Goal: Information Seeking & Learning: Learn about a topic

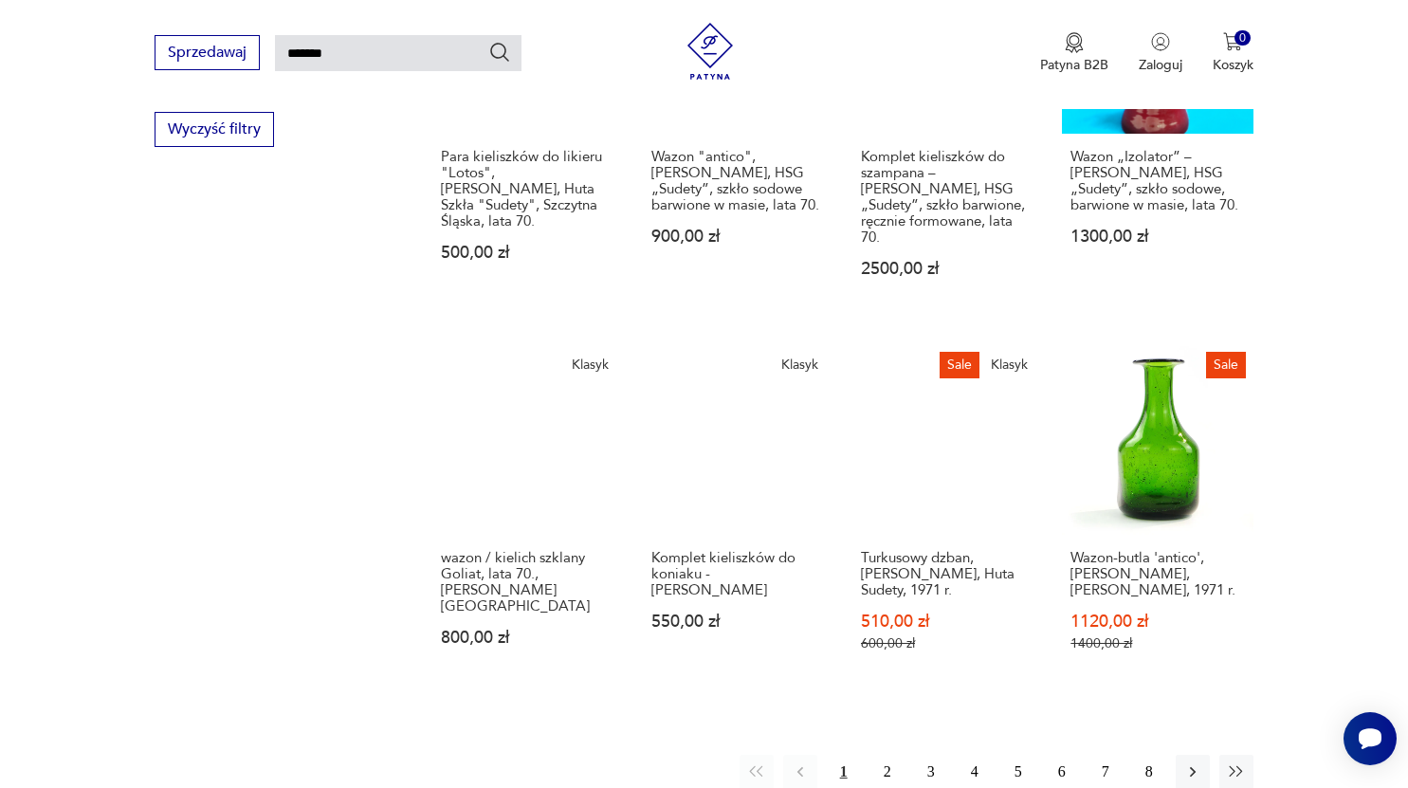
scroll to position [1287, 0]
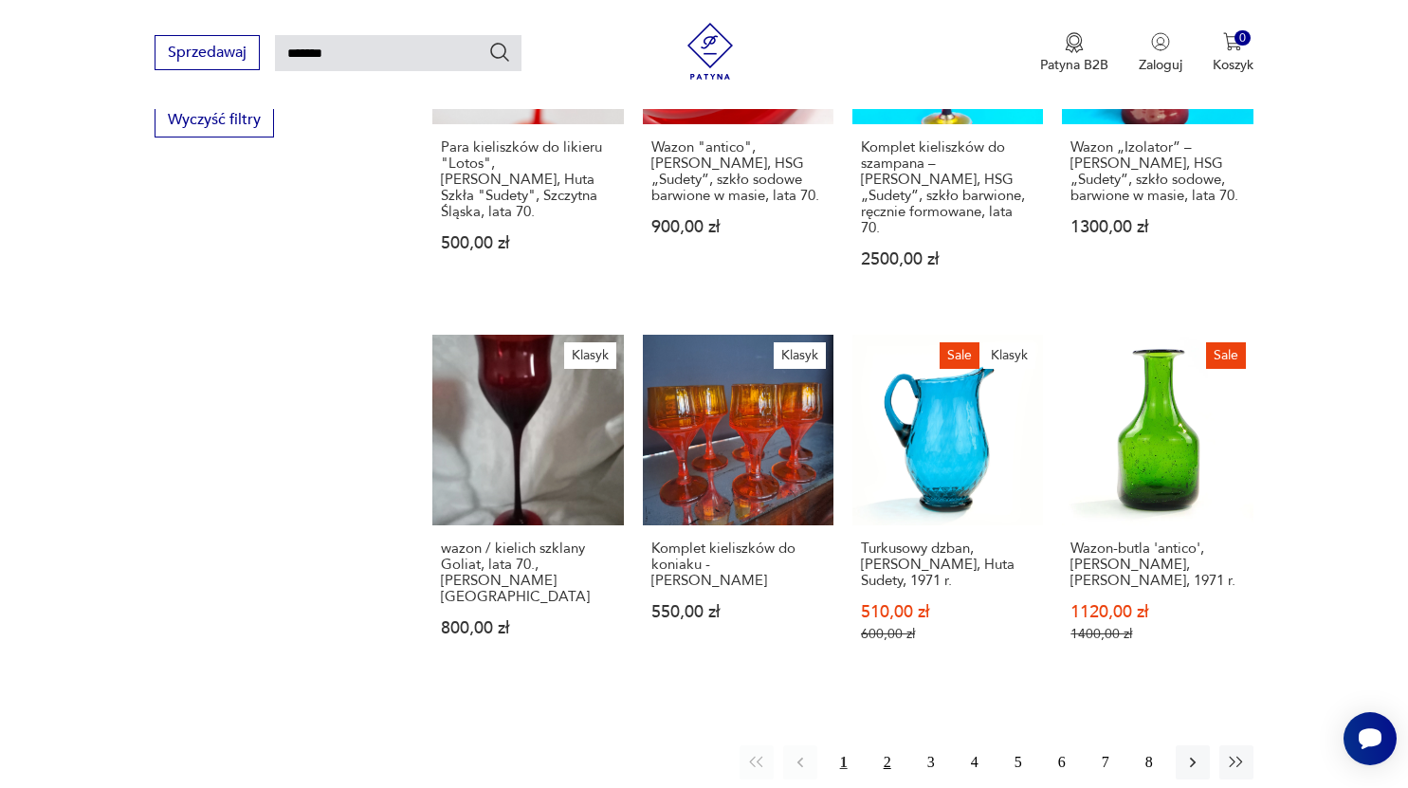
click at [895, 745] on button "2" at bounding box center [888, 762] width 34 height 34
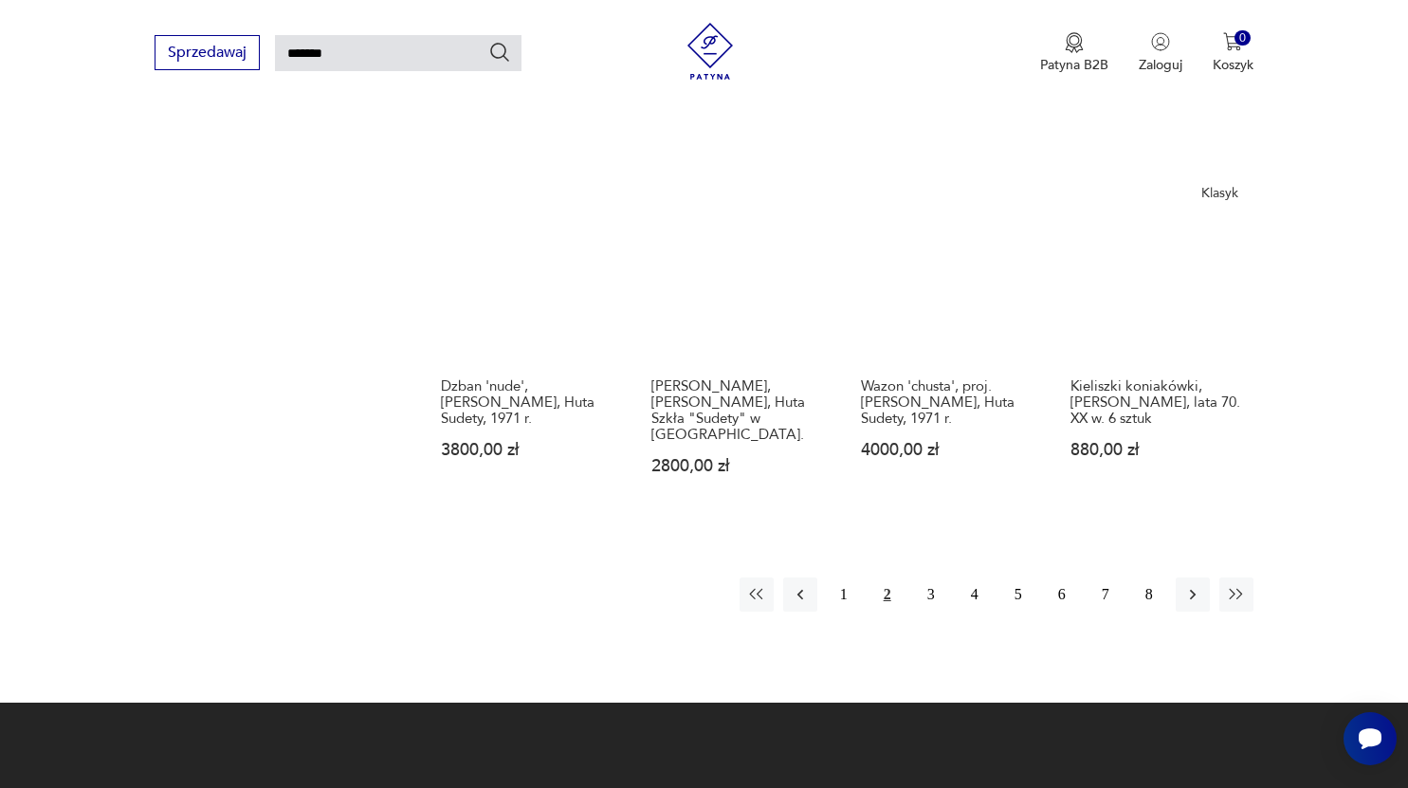
scroll to position [1387, 0]
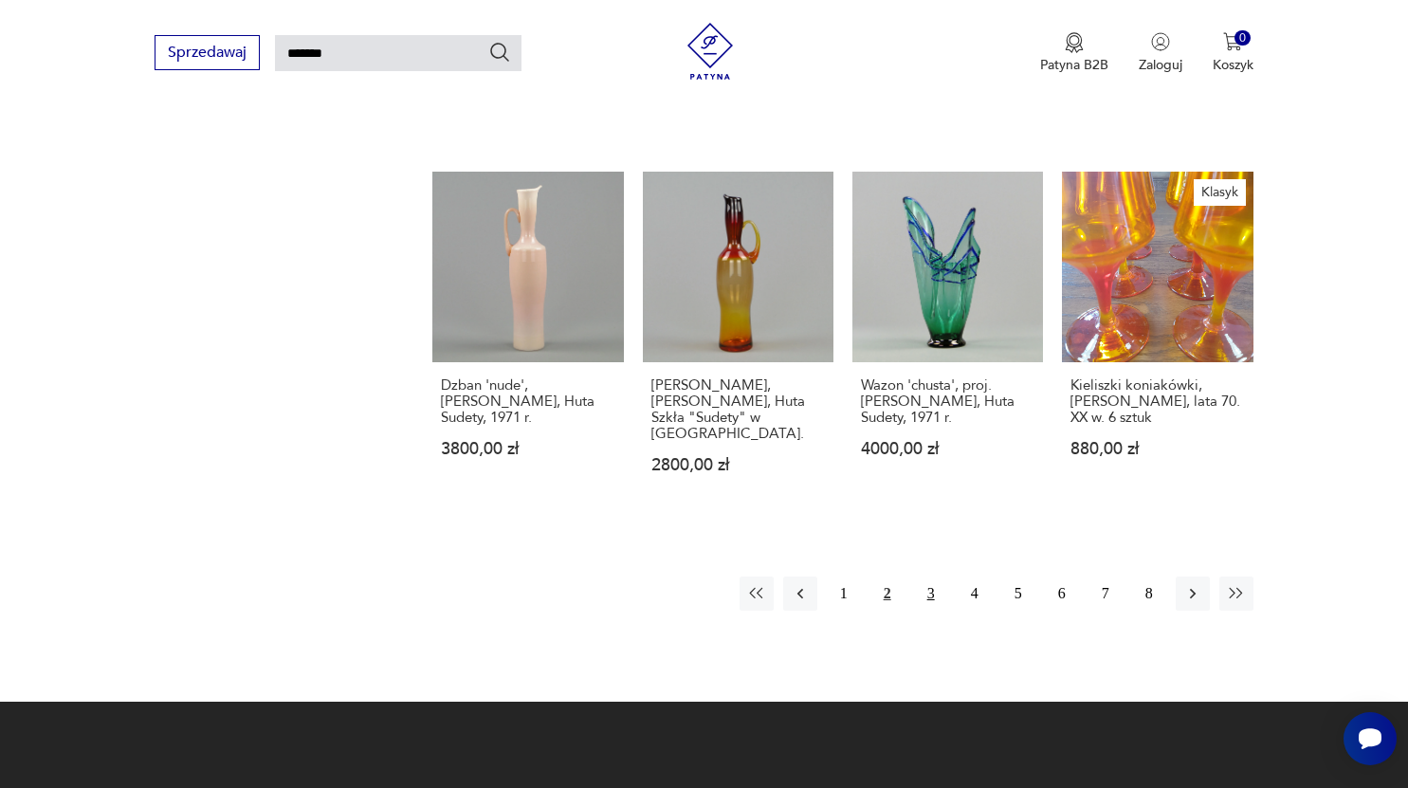
click at [931, 599] on button "3" at bounding box center [931, 594] width 34 height 34
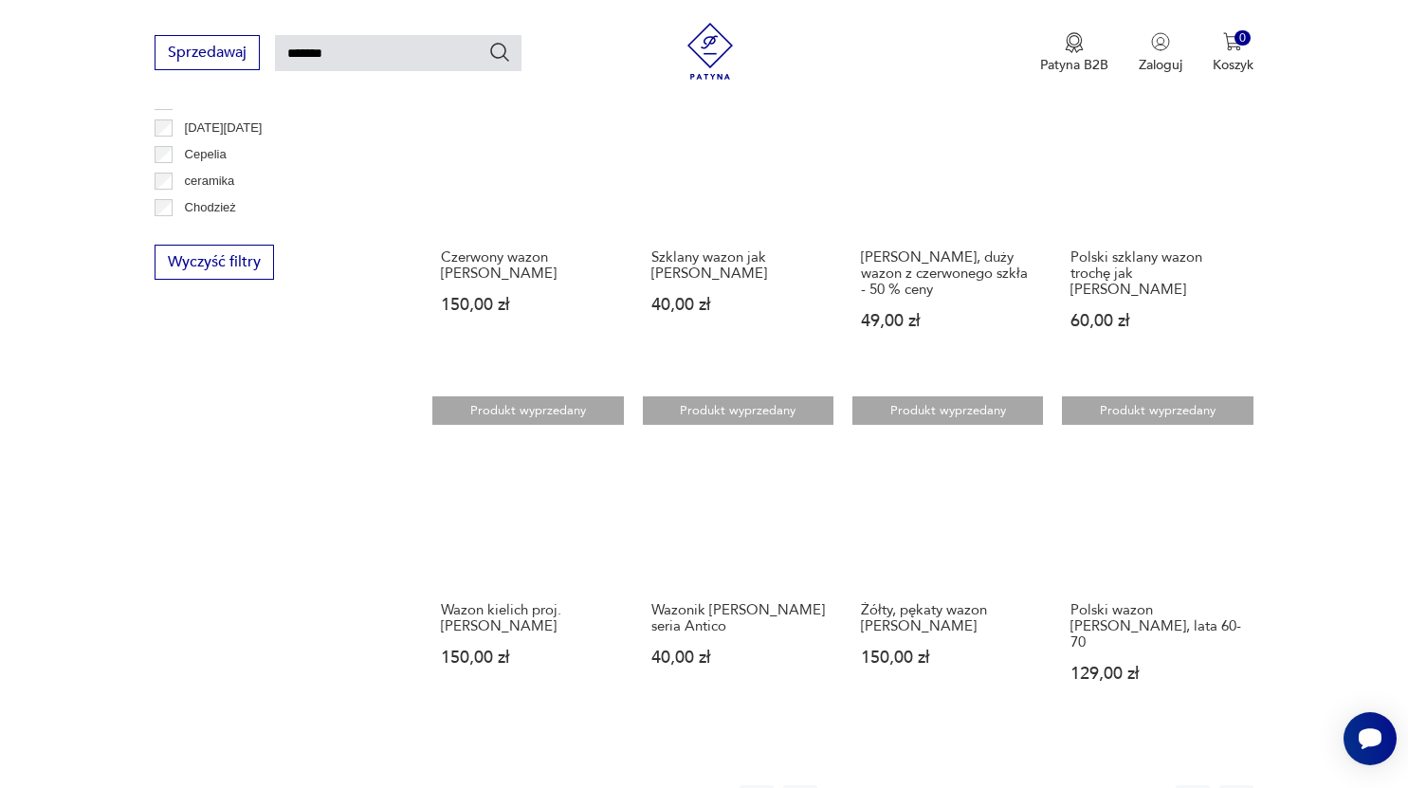
scroll to position [1146, 0]
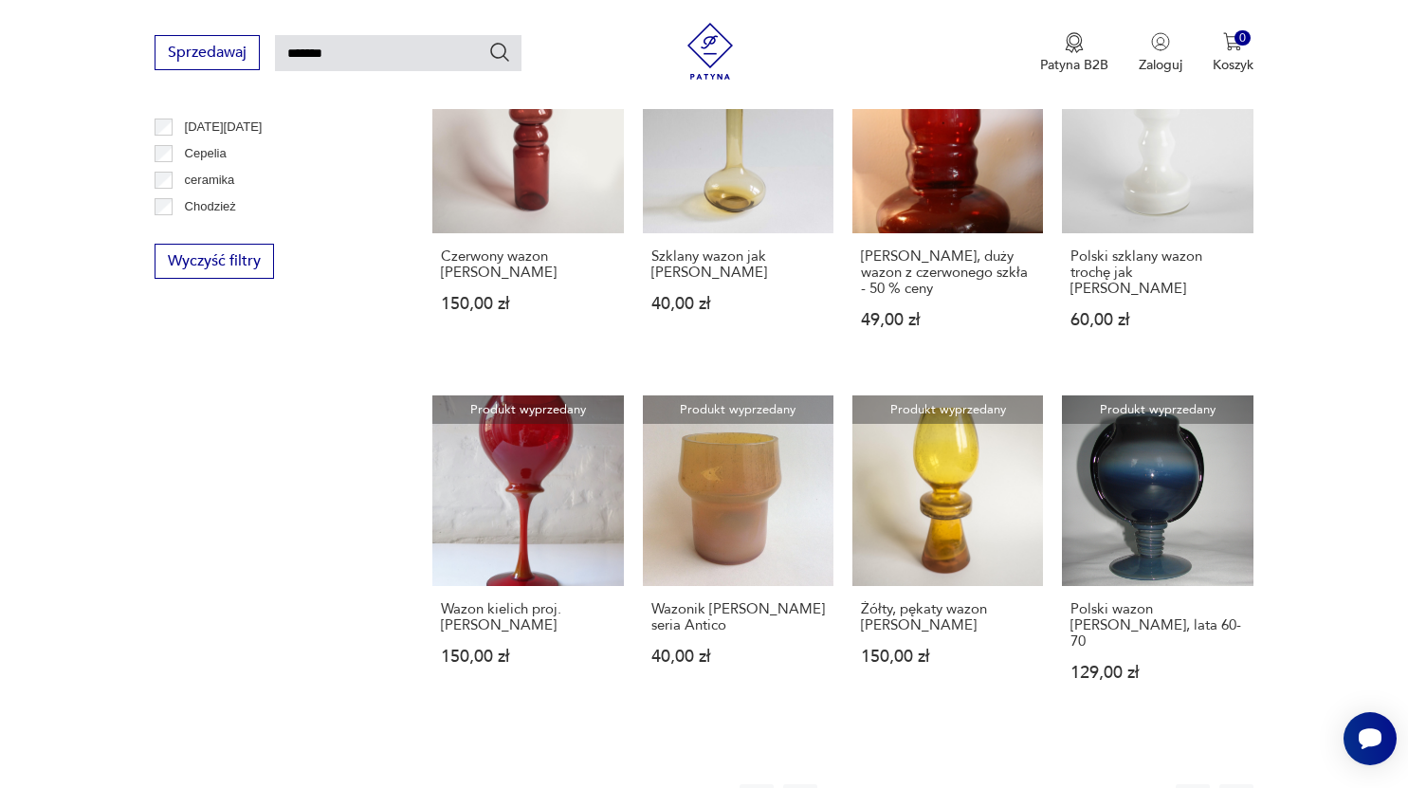
click at [974, 784] on button "4" at bounding box center [975, 801] width 34 height 34
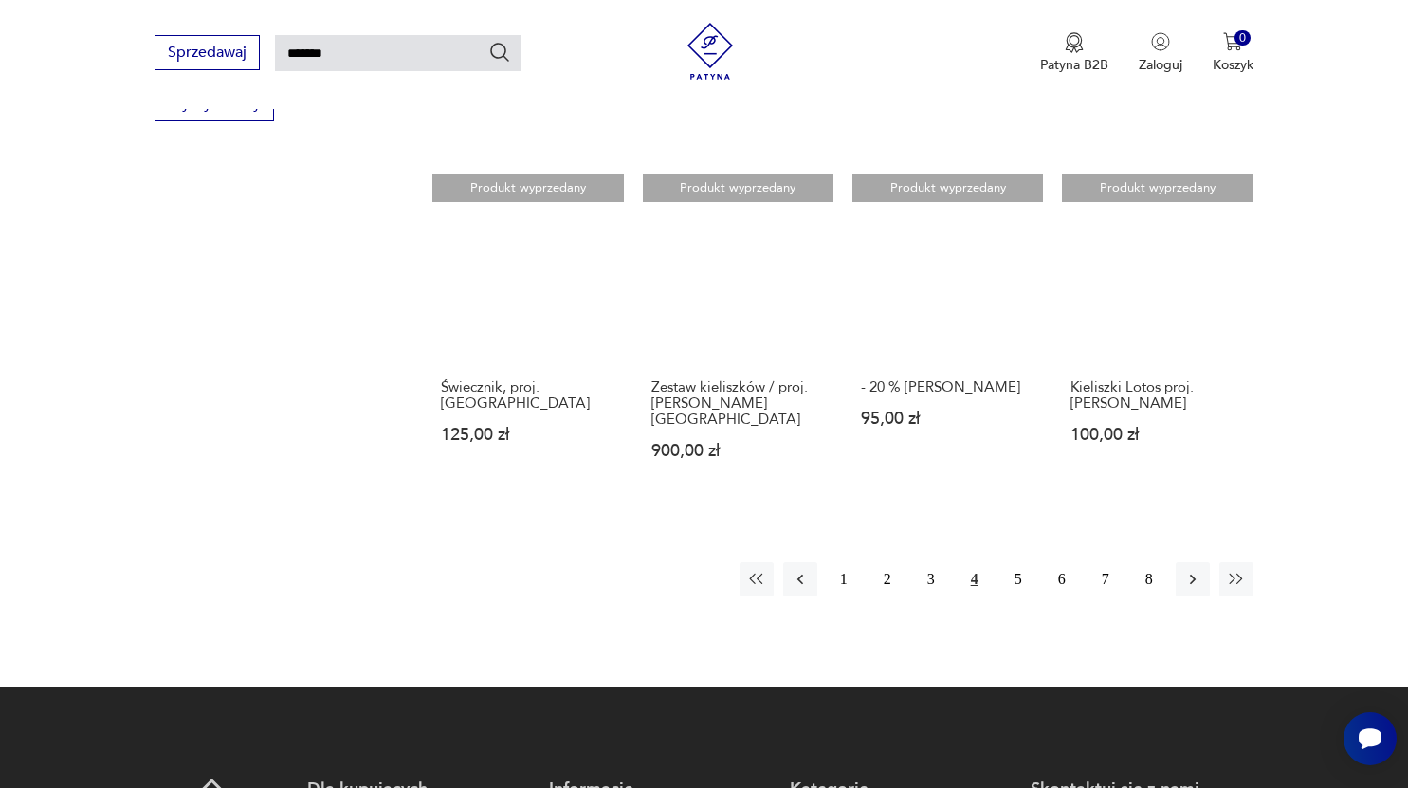
scroll to position [1307, 0]
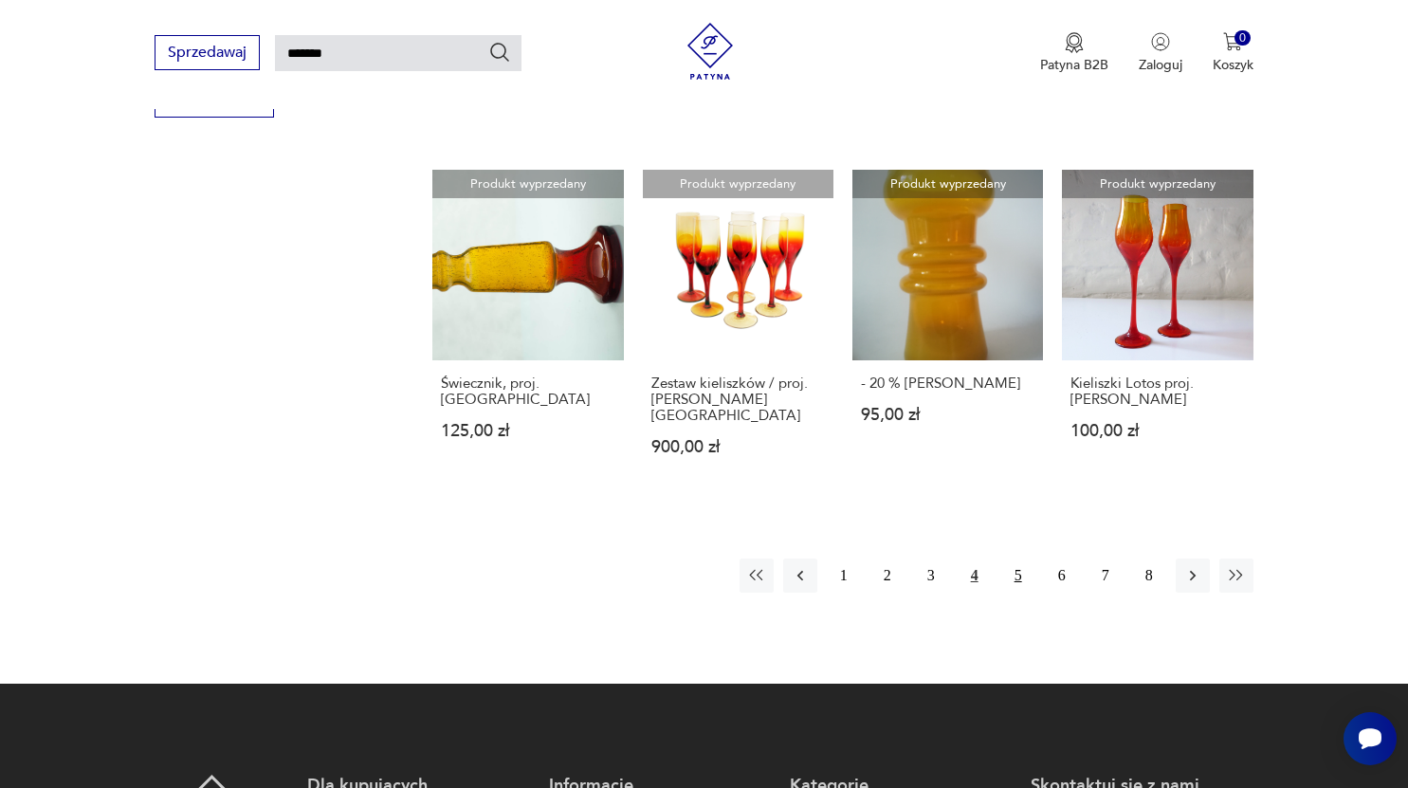
click at [1018, 562] on button "5" at bounding box center [1019, 576] width 34 height 34
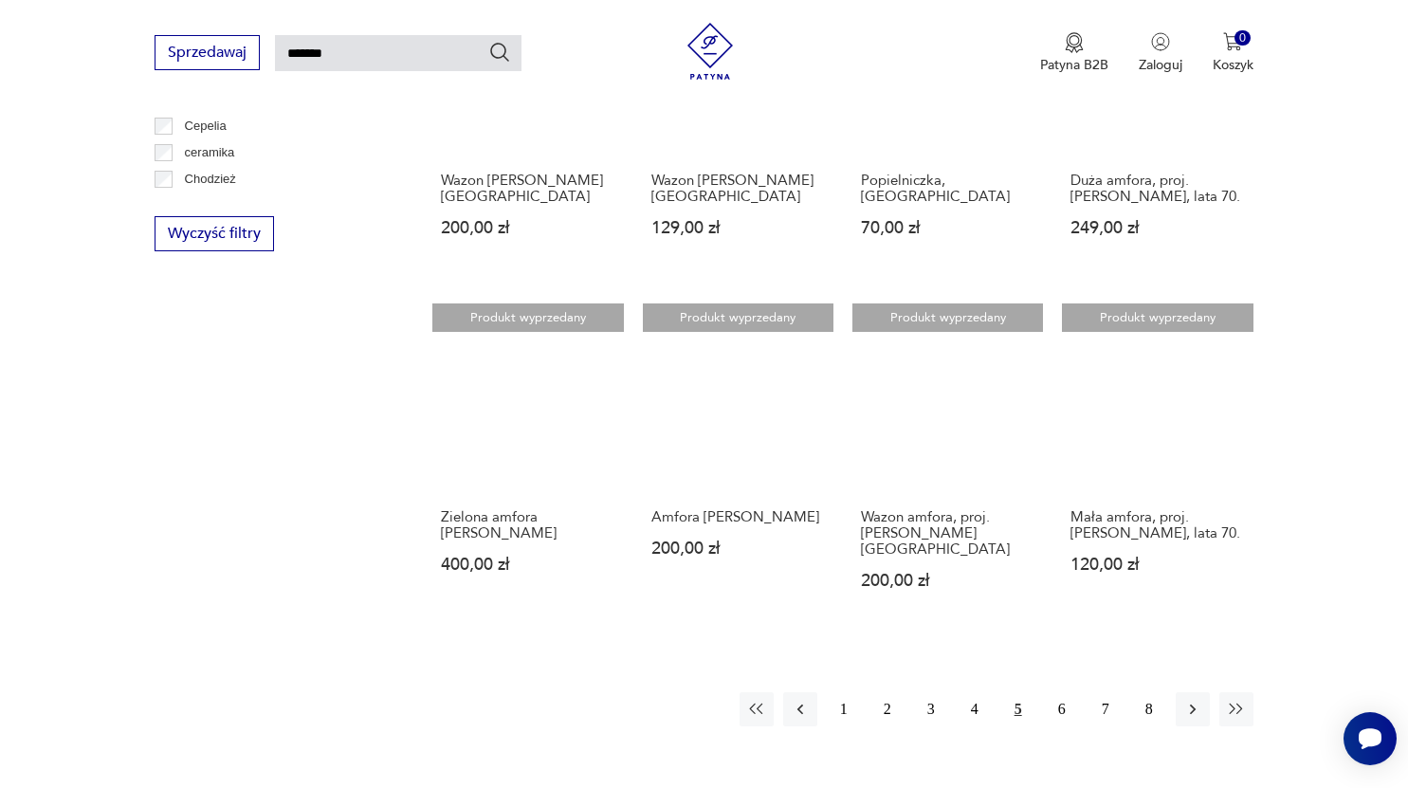
scroll to position [1175, 0]
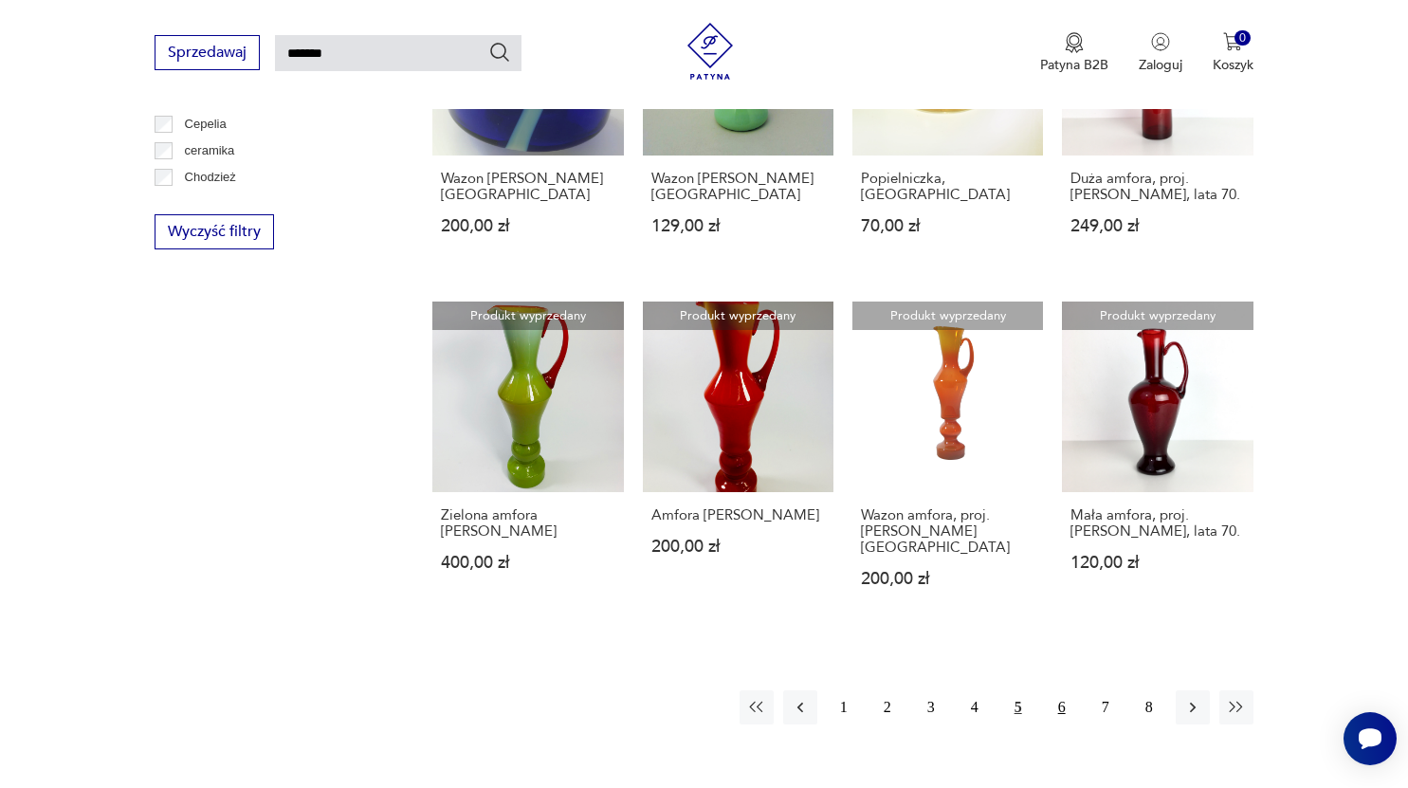
click at [1065, 690] on button "6" at bounding box center [1062, 707] width 34 height 34
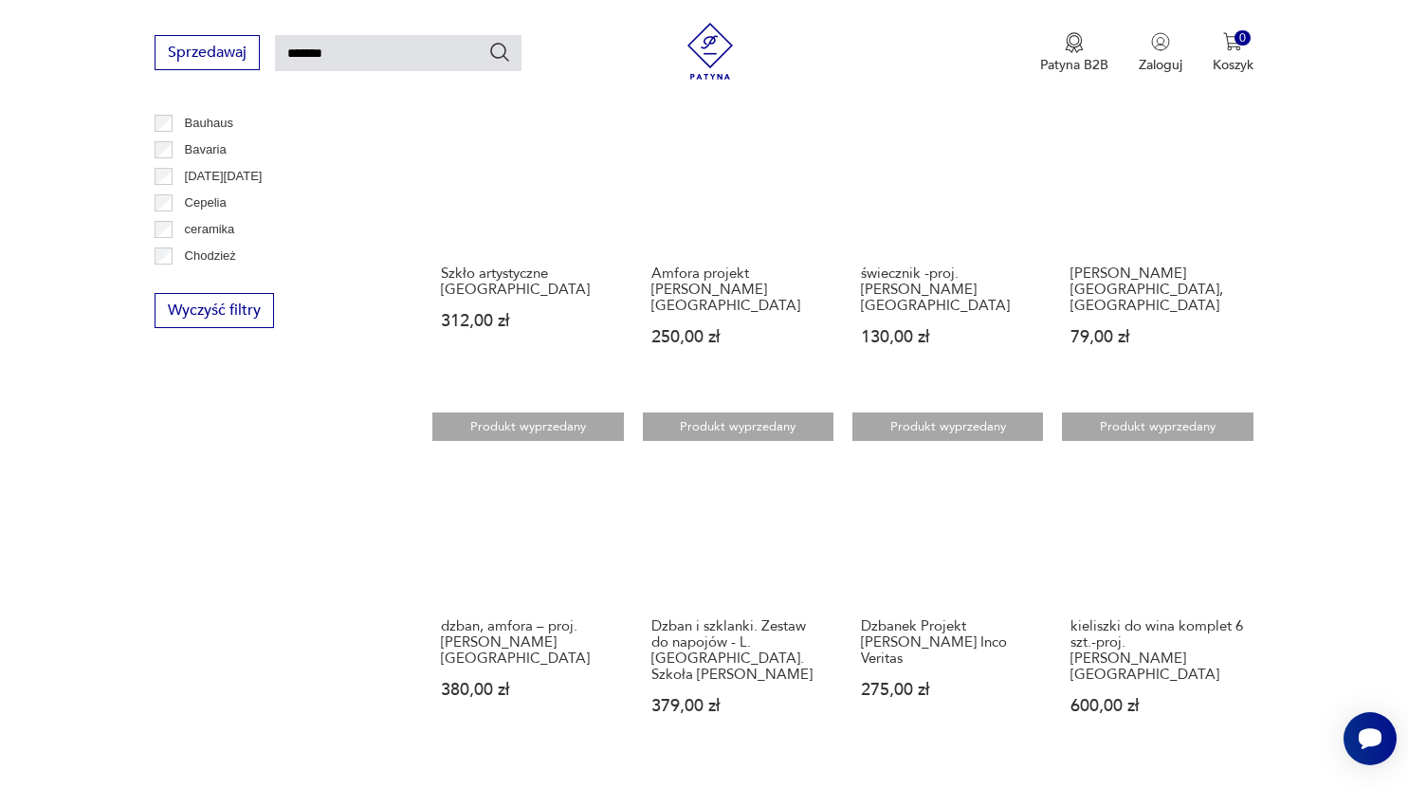
scroll to position [1106, 0]
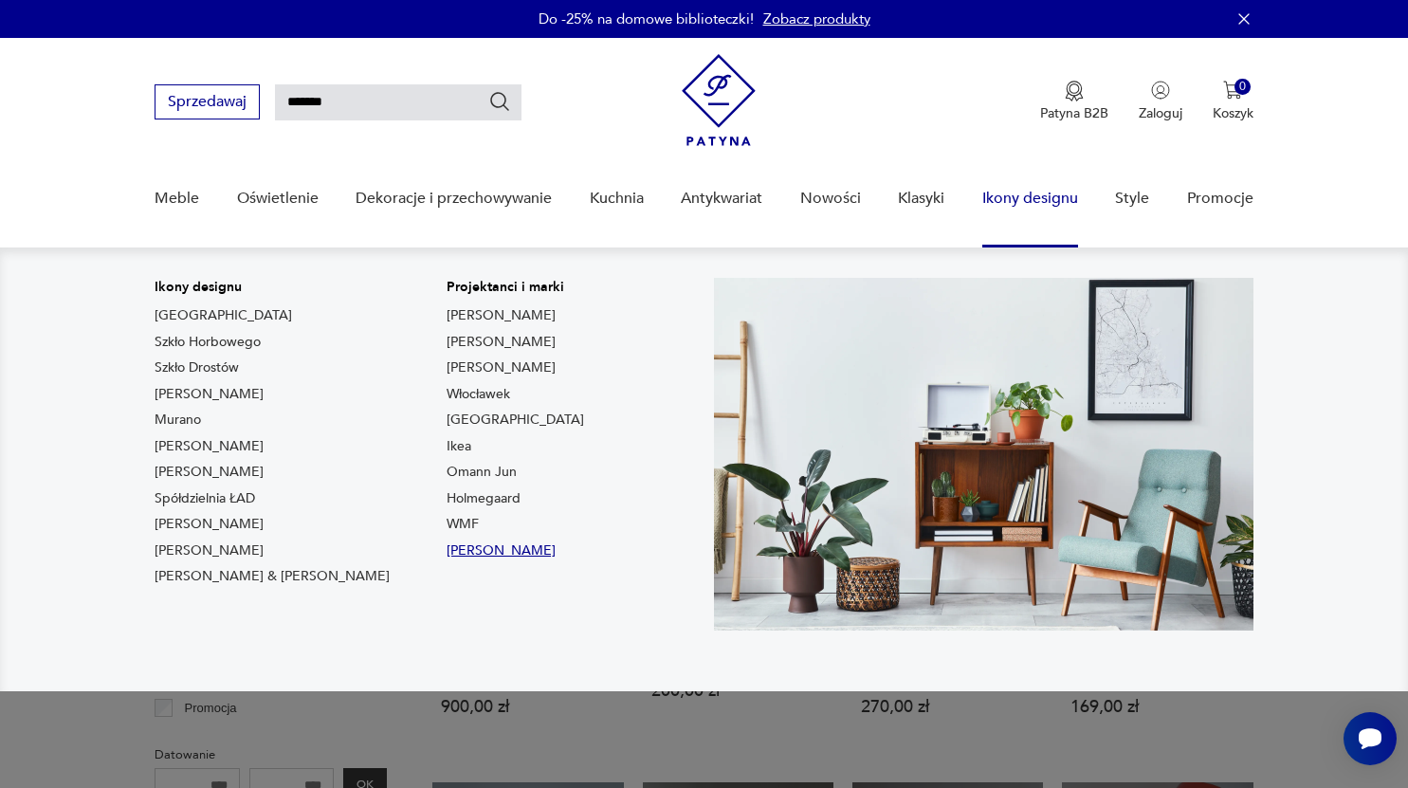
click at [447, 552] on link "[PERSON_NAME]" at bounding box center [501, 551] width 109 height 19
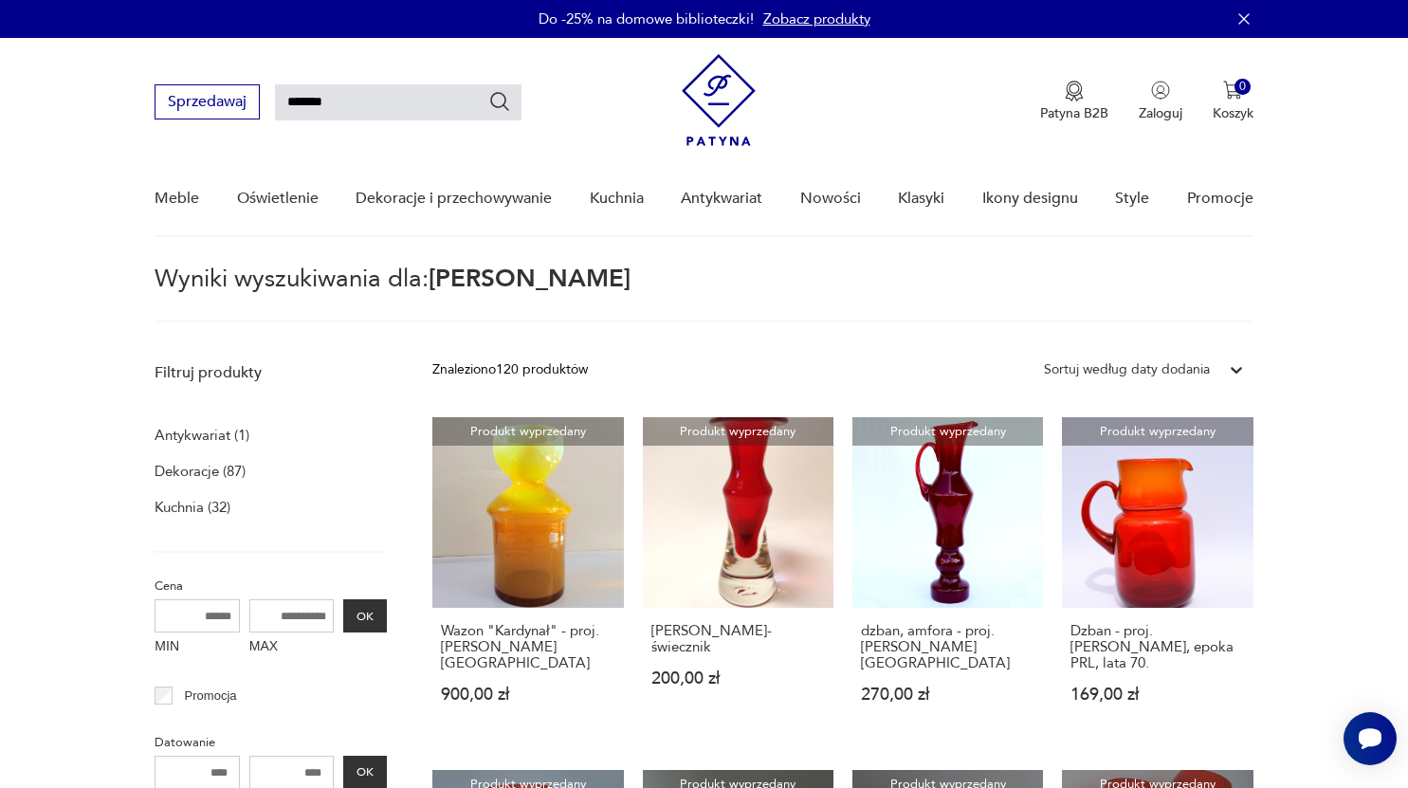
type input "*********"
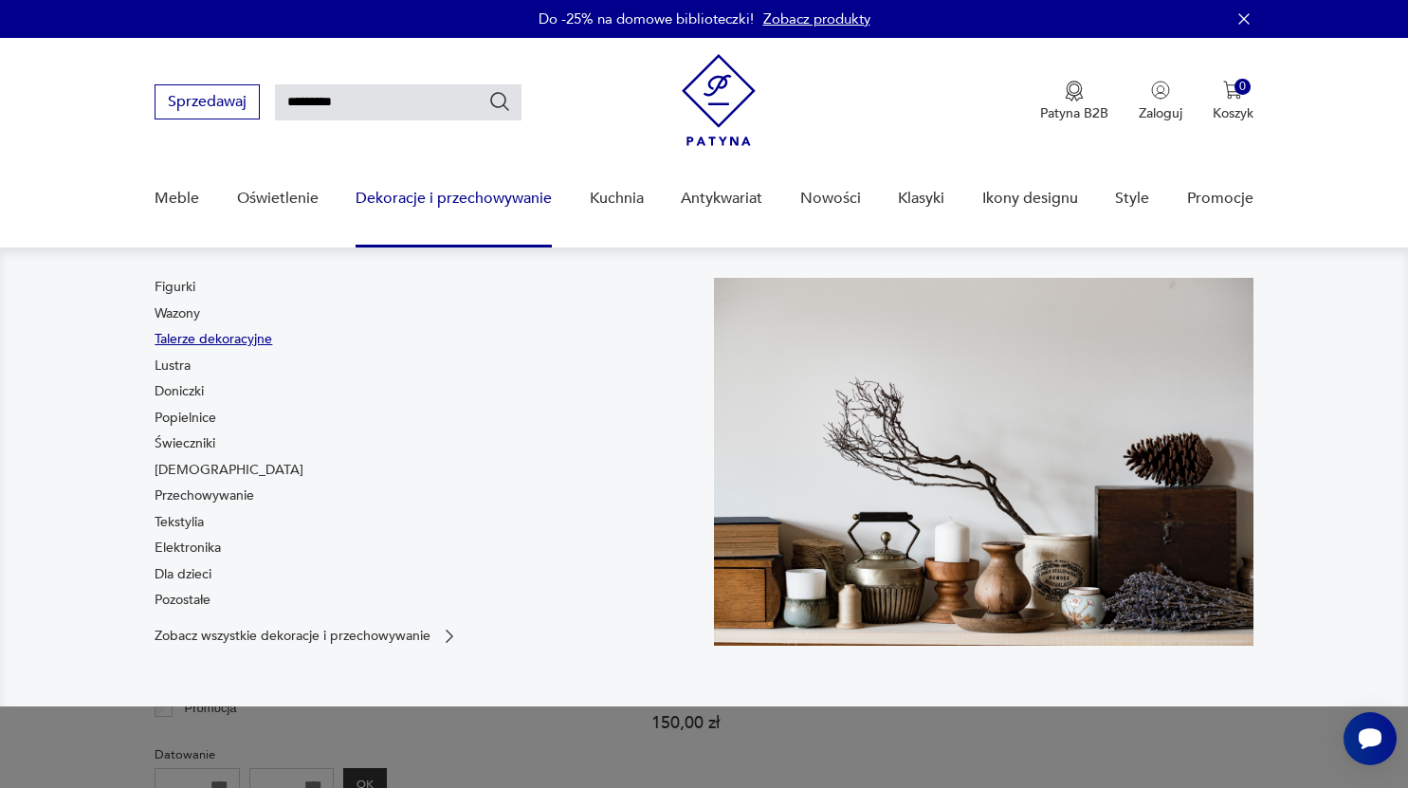
click at [246, 340] on link "Talerze dekoracyjne" at bounding box center [214, 339] width 118 height 19
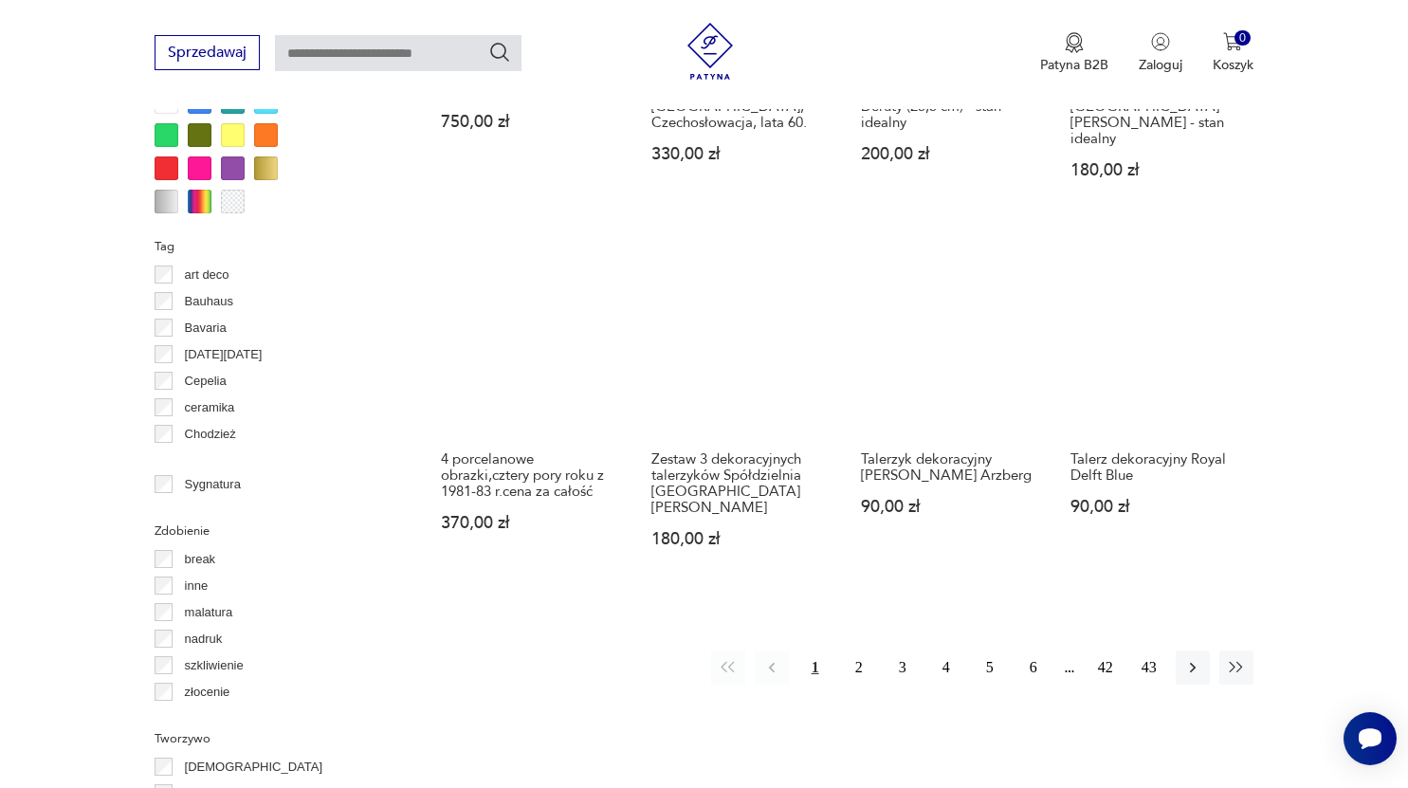
scroll to position [1781, 0]
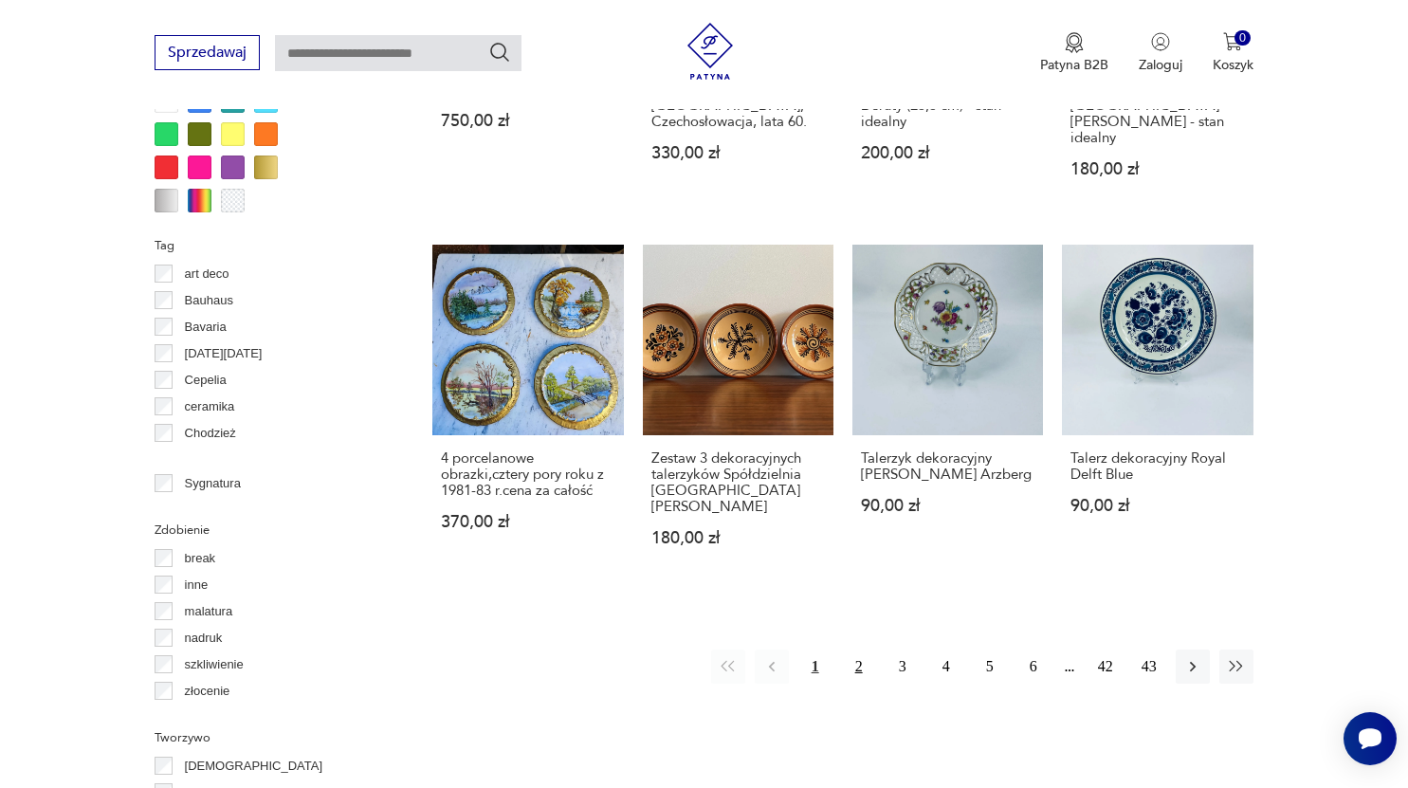
click at [864, 650] on button "2" at bounding box center [859, 667] width 34 height 34
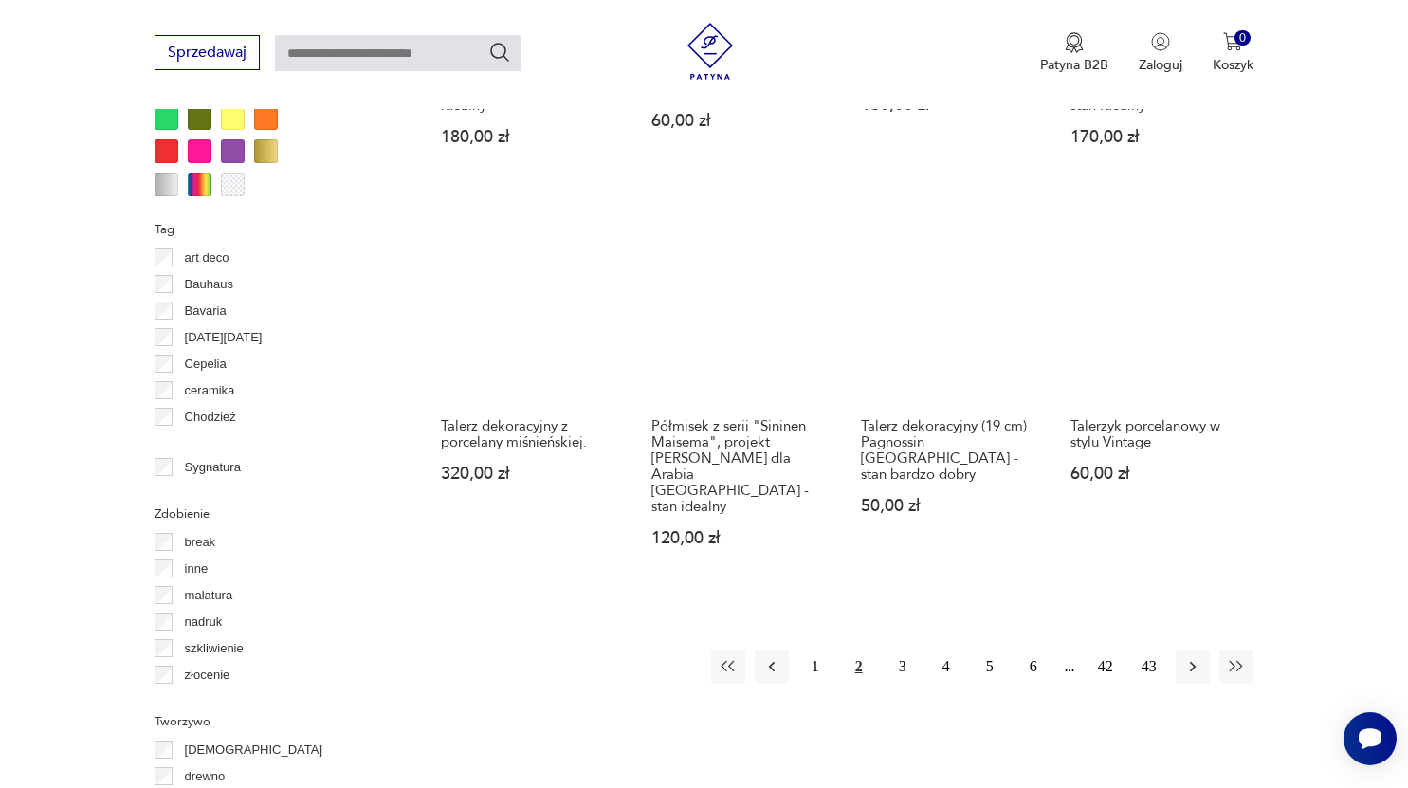
scroll to position [1797, 0]
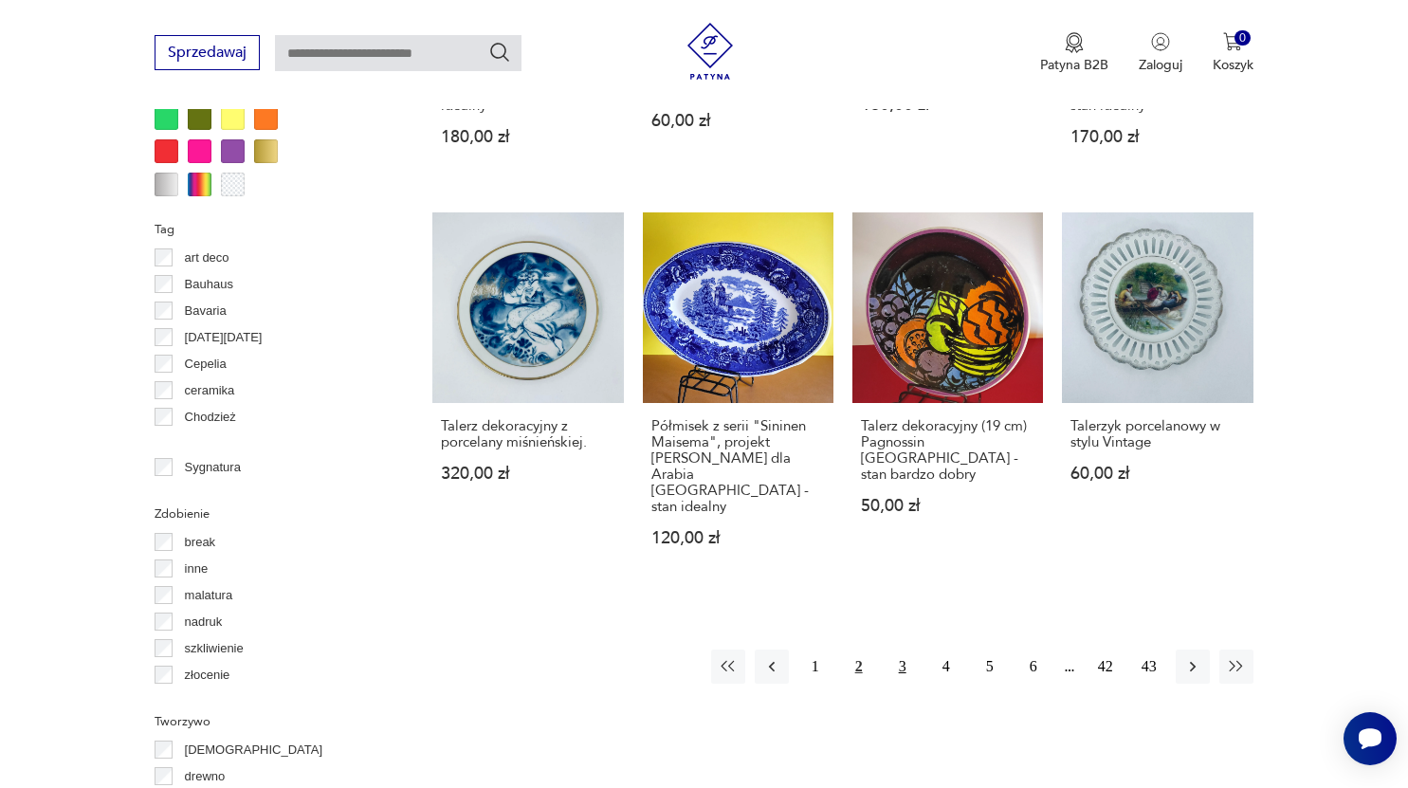
click at [909, 650] on button "3" at bounding box center [903, 667] width 34 height 34
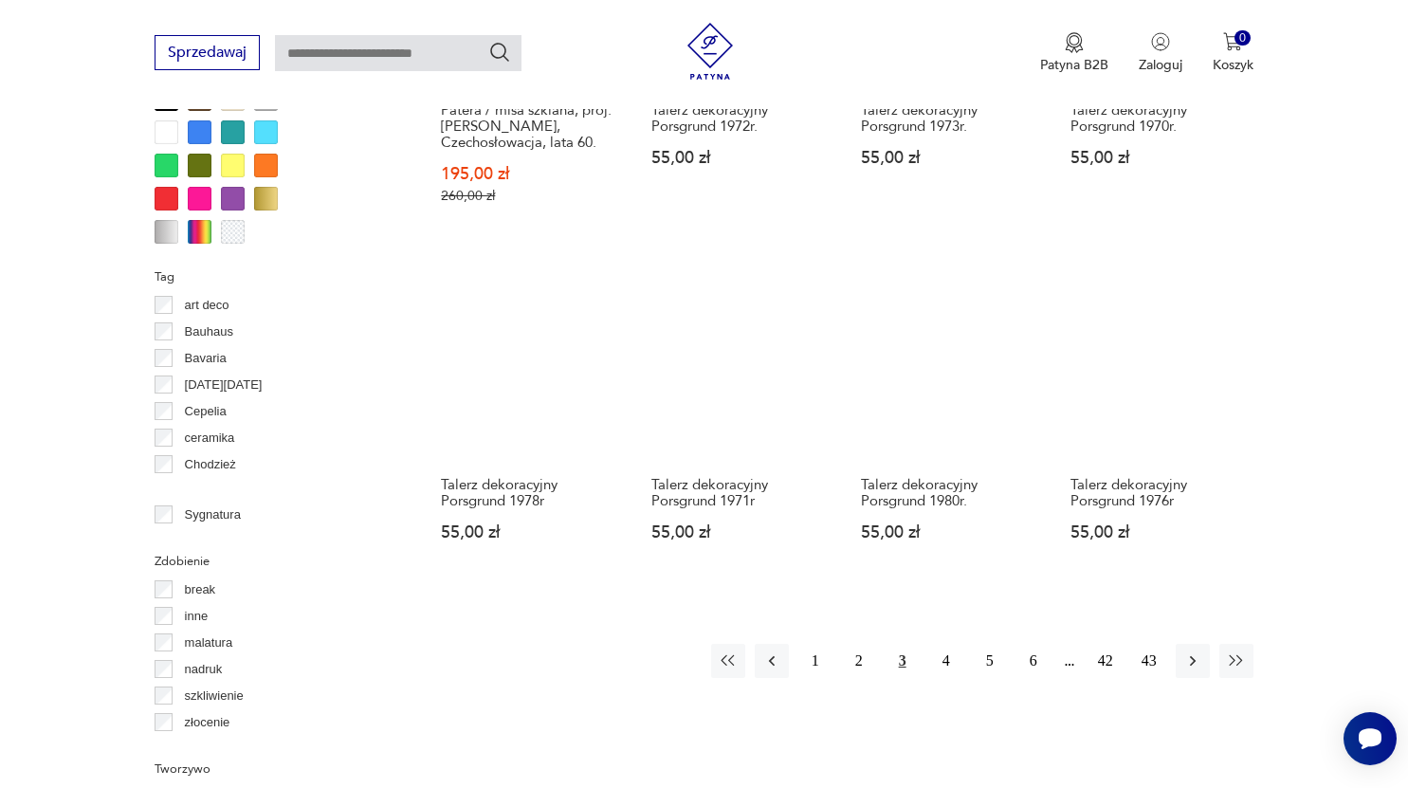
scroll to position [1753, 0]
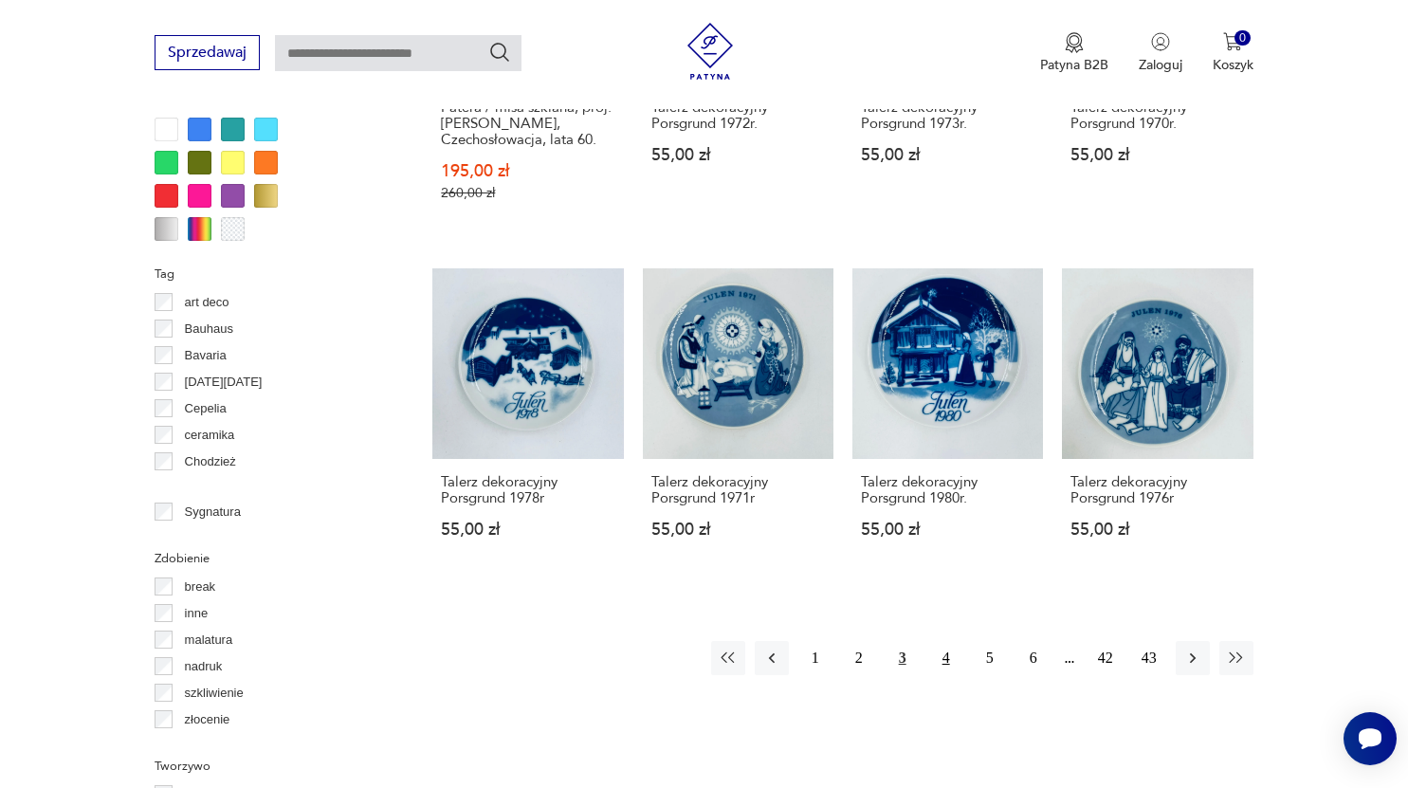
click at [946, 641] on button "4" at bounding box center [946, 658] width 34 height 34
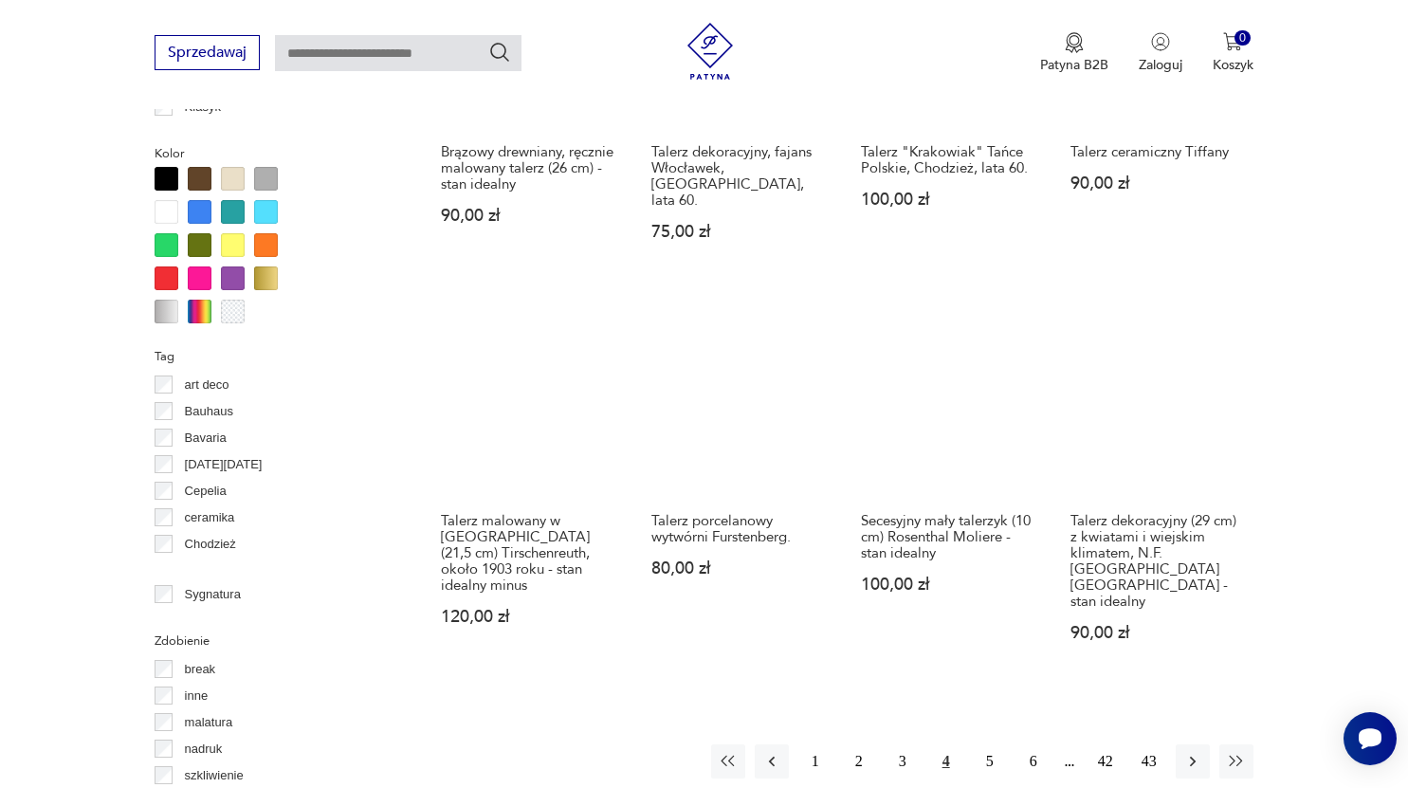
scroll to position [1670, 0]
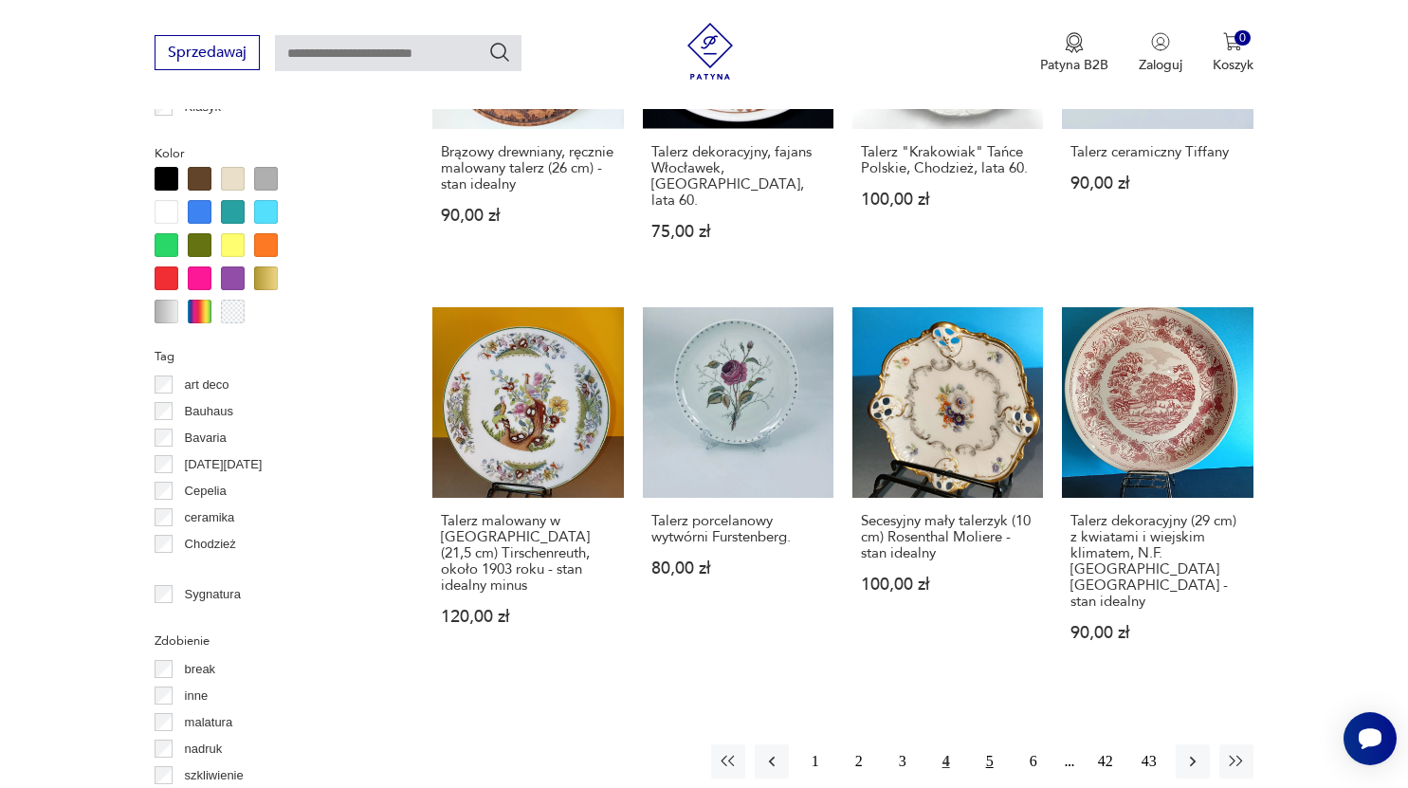
click at [989, 745] on button "5" at bounding box center [990, 762] width 34 height 34
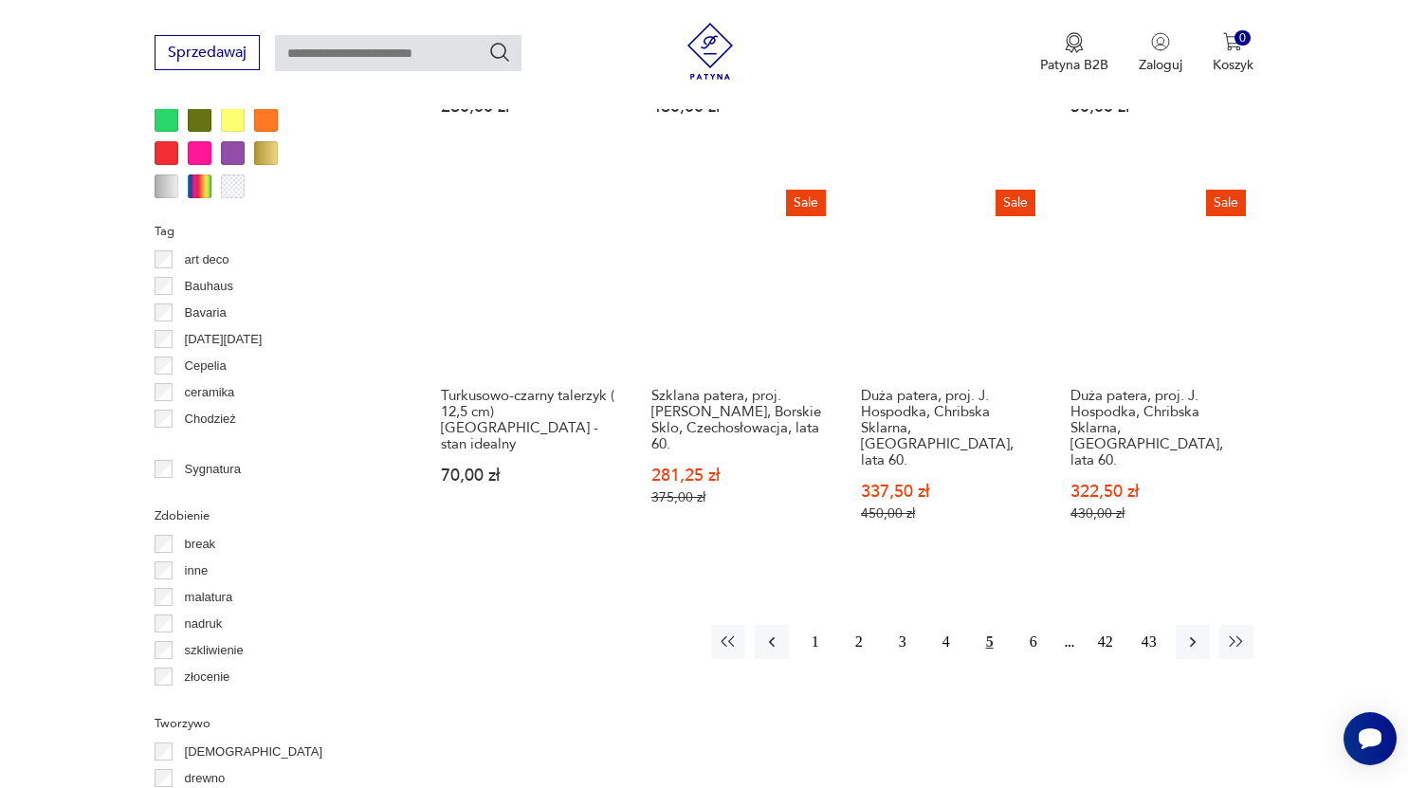
scroll to position [1799, 0]
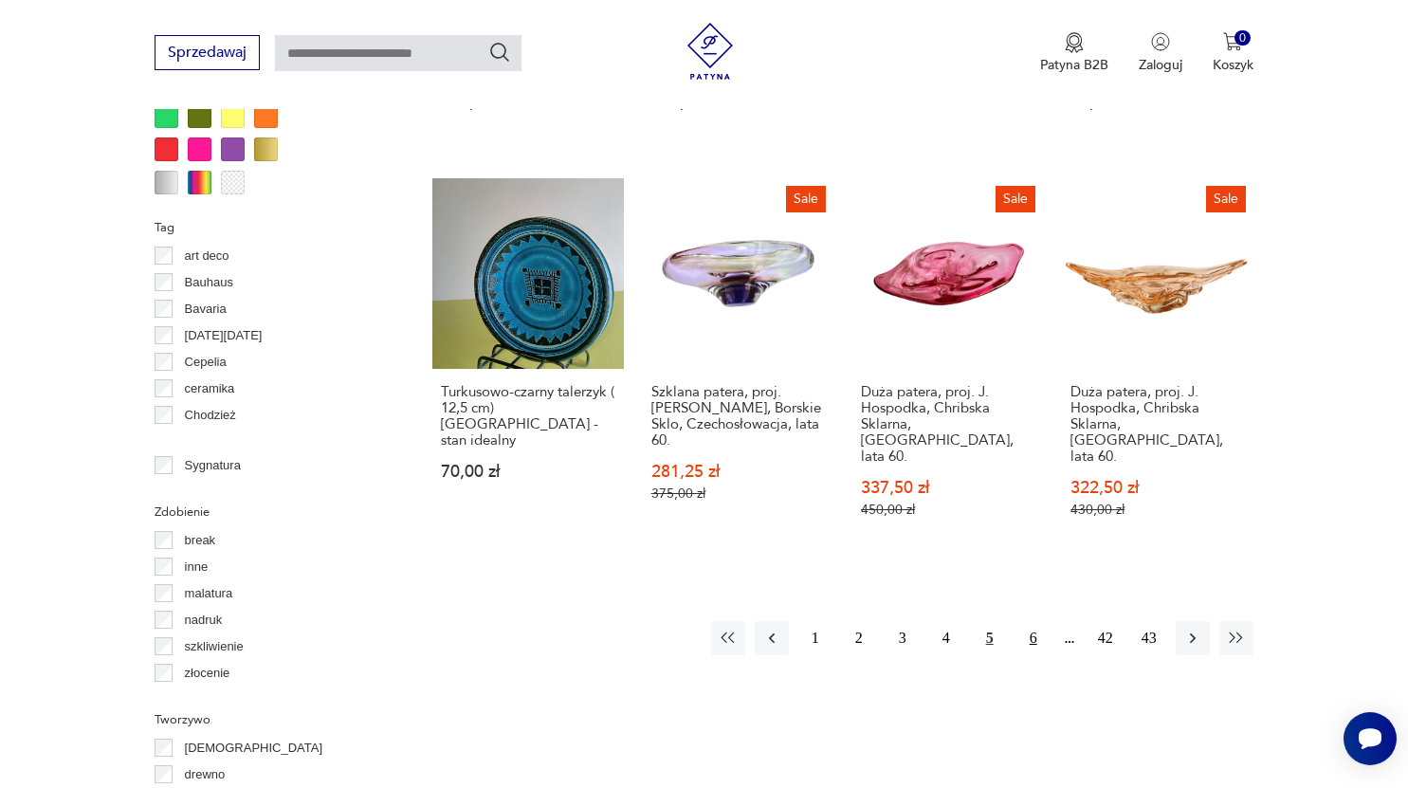
click at [1037, 621] on button "6" at bounding box center [1034, 638] width 34 height 34
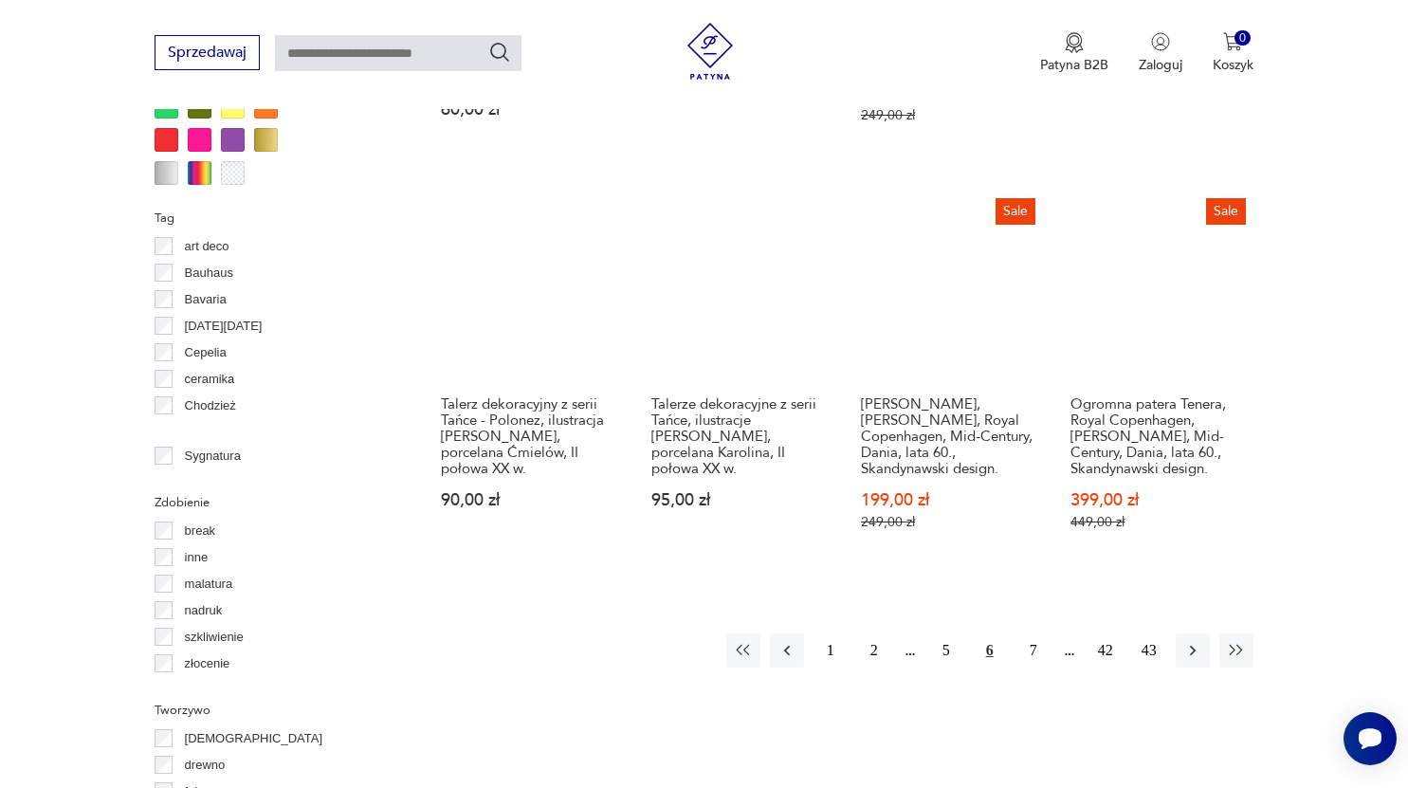
scroll to position [1809, 0]
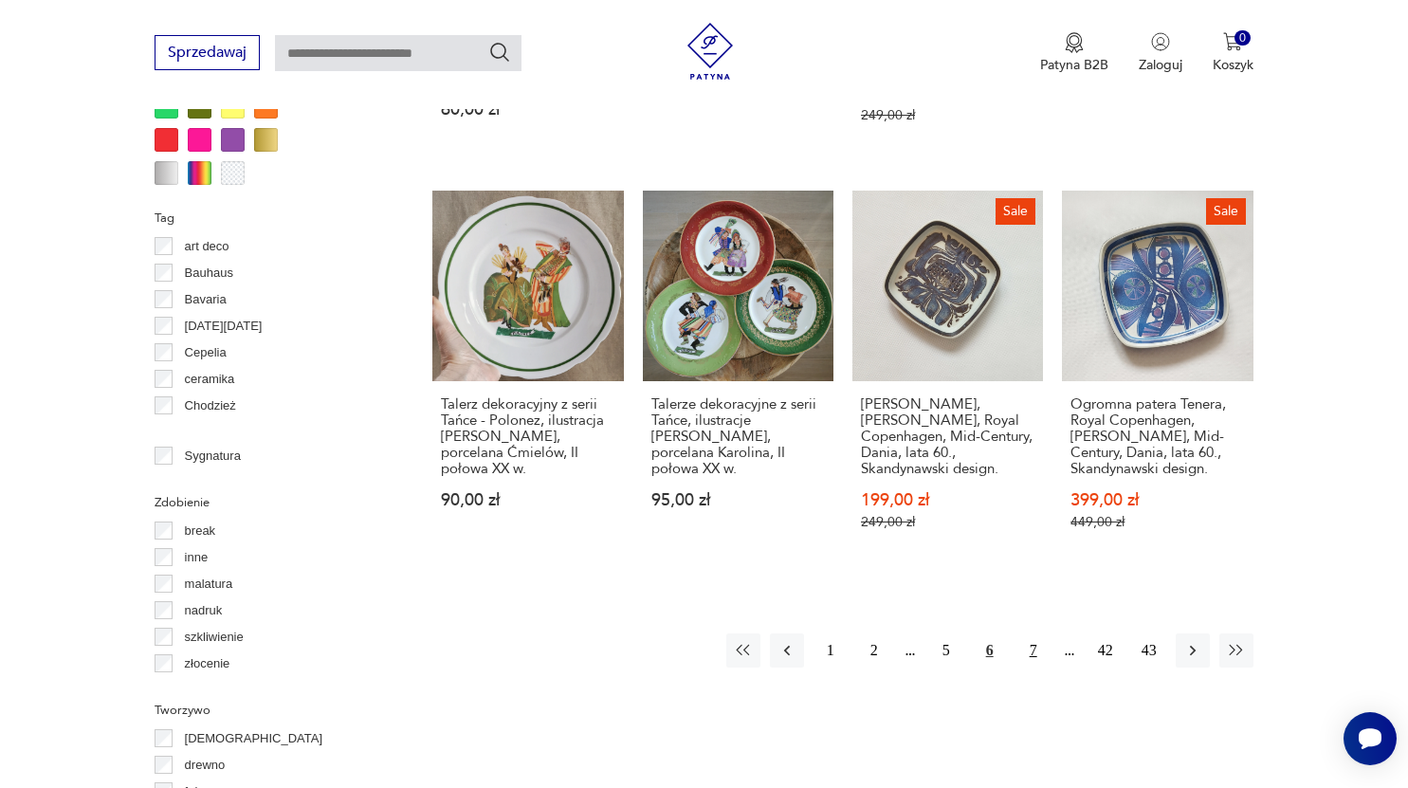
click at [1029, 638] on button "7" at bounding box center [1034, 651] width 34 height 34
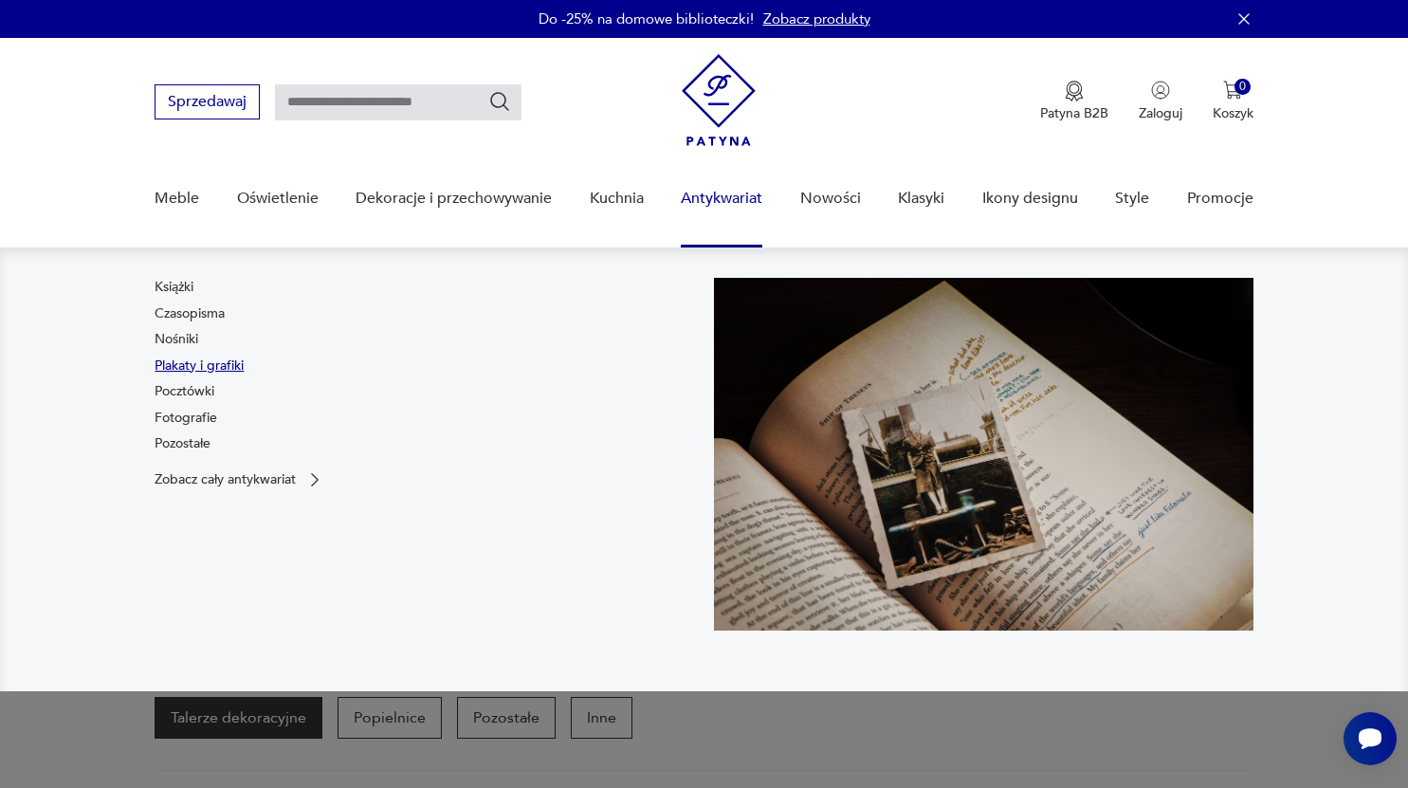
click at [234, 364] on link "Plakaty i grafiki" at bounding box center [199, 366] width 89 height 19
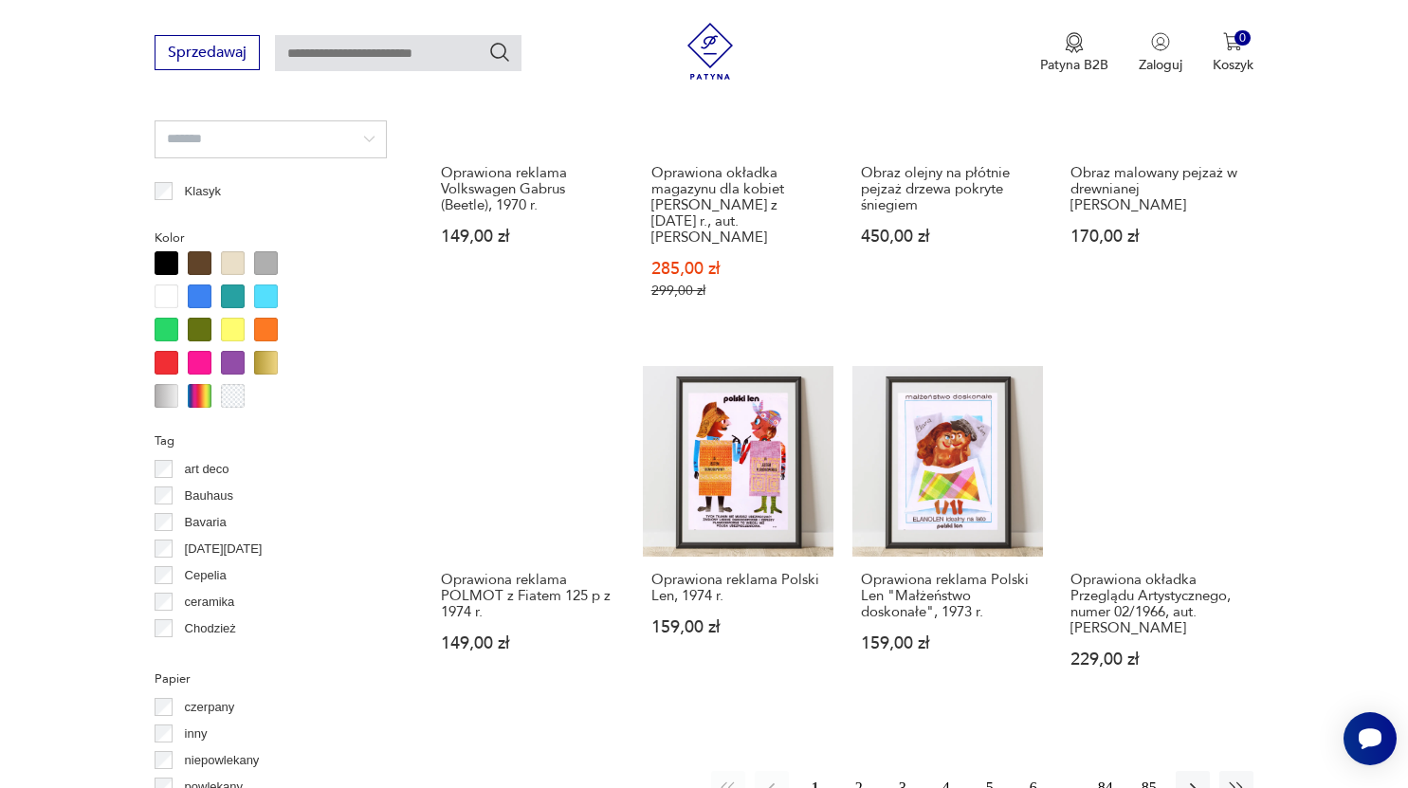
scroll to position [1610, 0]
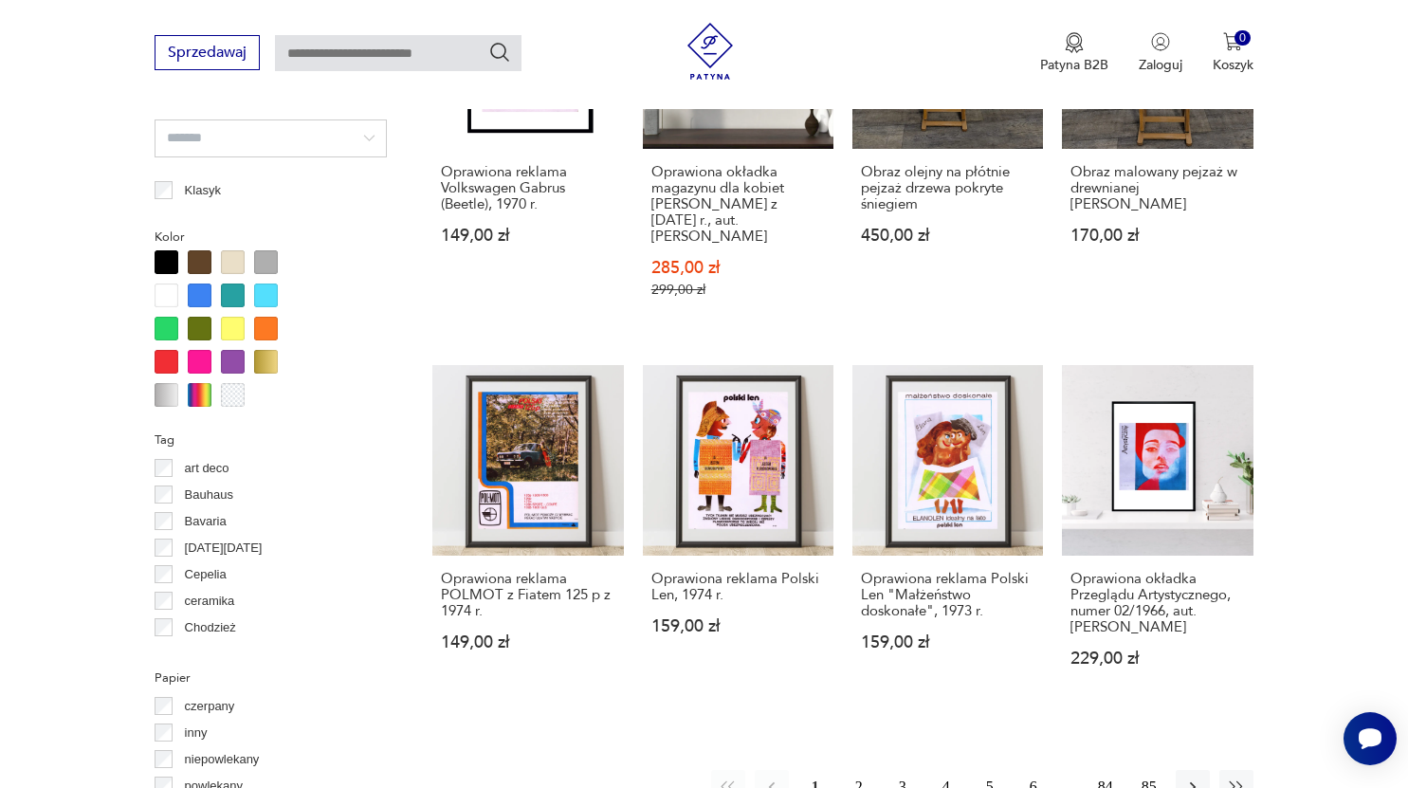
click at [860, 770] on button "2" at bounding box center [859, 787] width 34 height 34
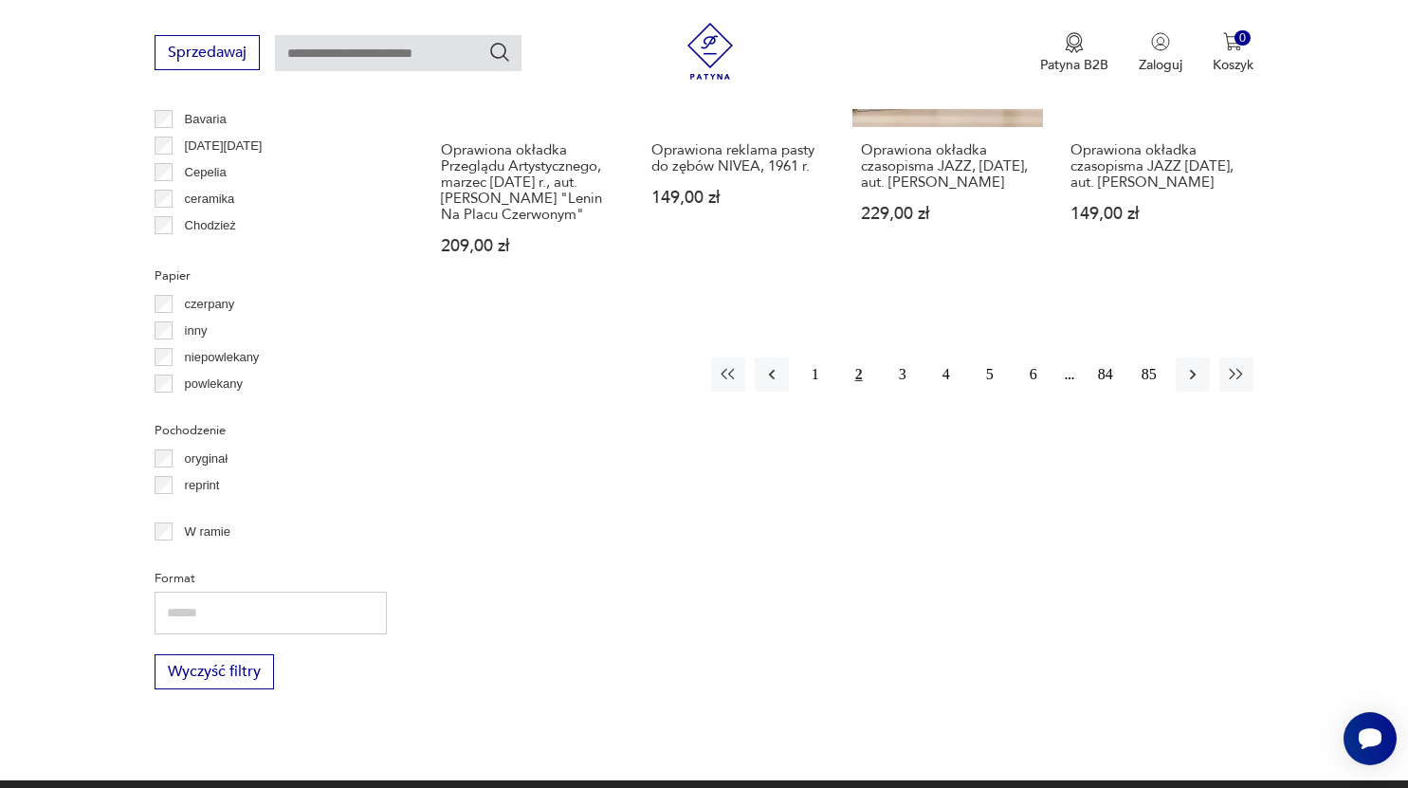
scroll to position [2013, 0]
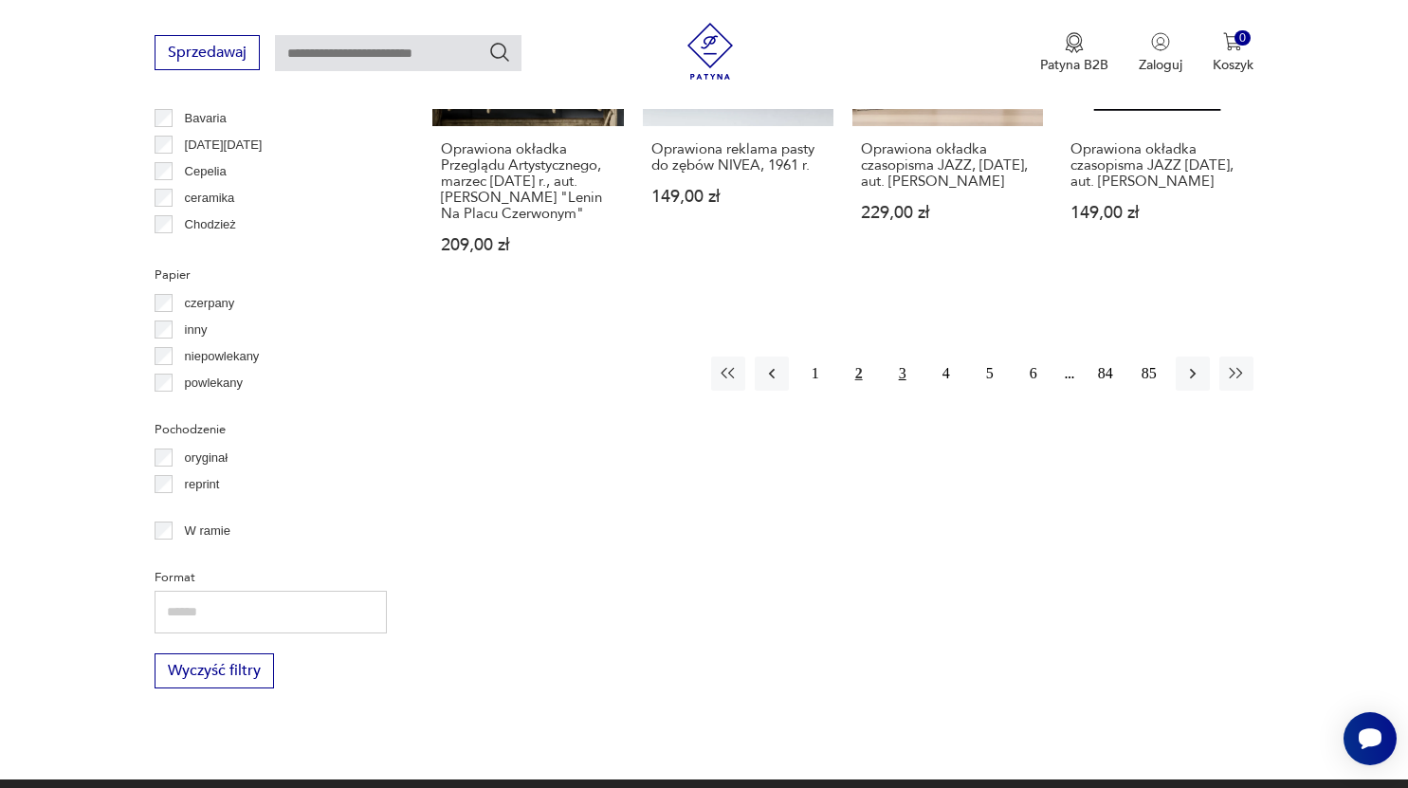
click at [902, 360] on button "3" at bounding box center [903, 374] width 34 height 34
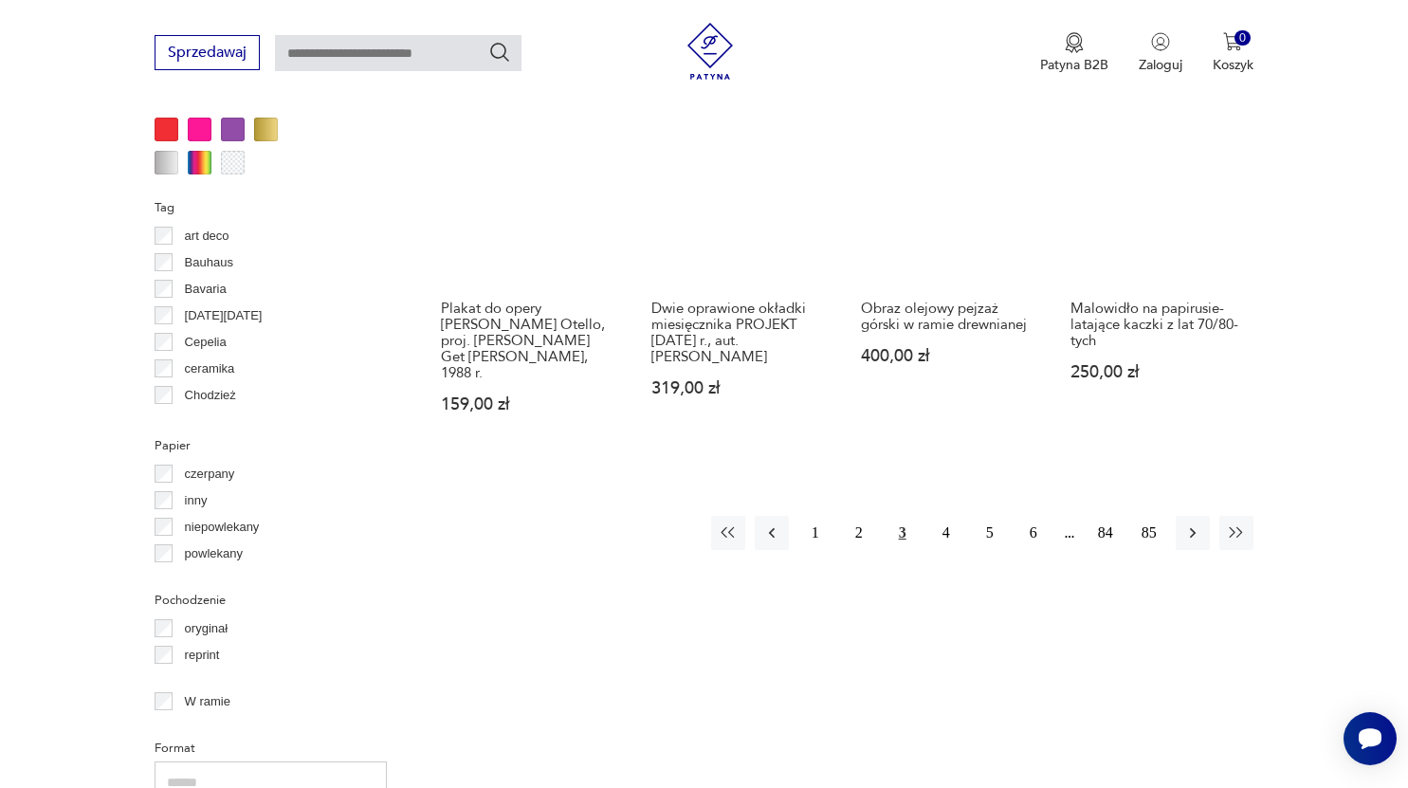
scroll to position [1843, 0]
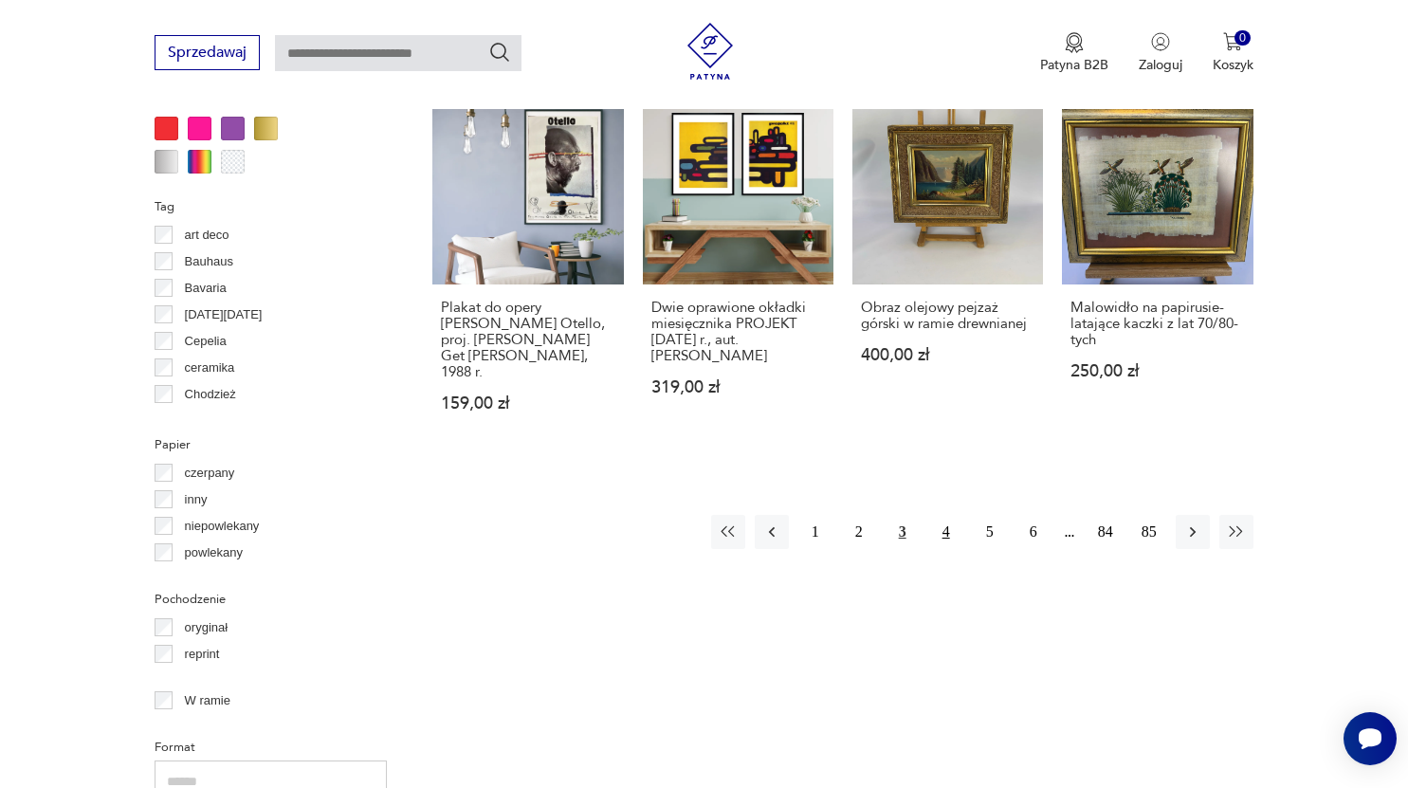
click at [950, 527] on button "4" at bounding box center [946, 532] width 34 height 34
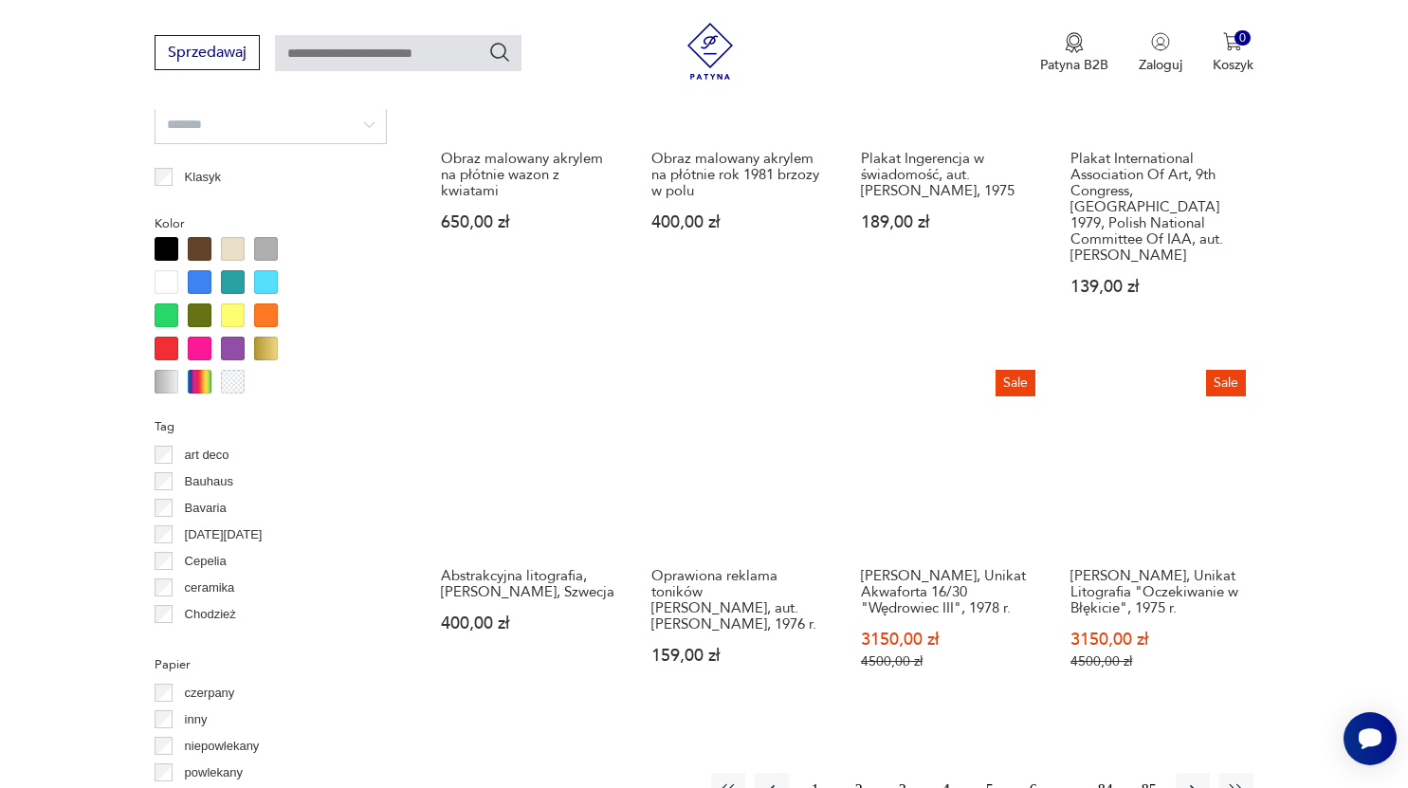
scroll to position [1624, 0]
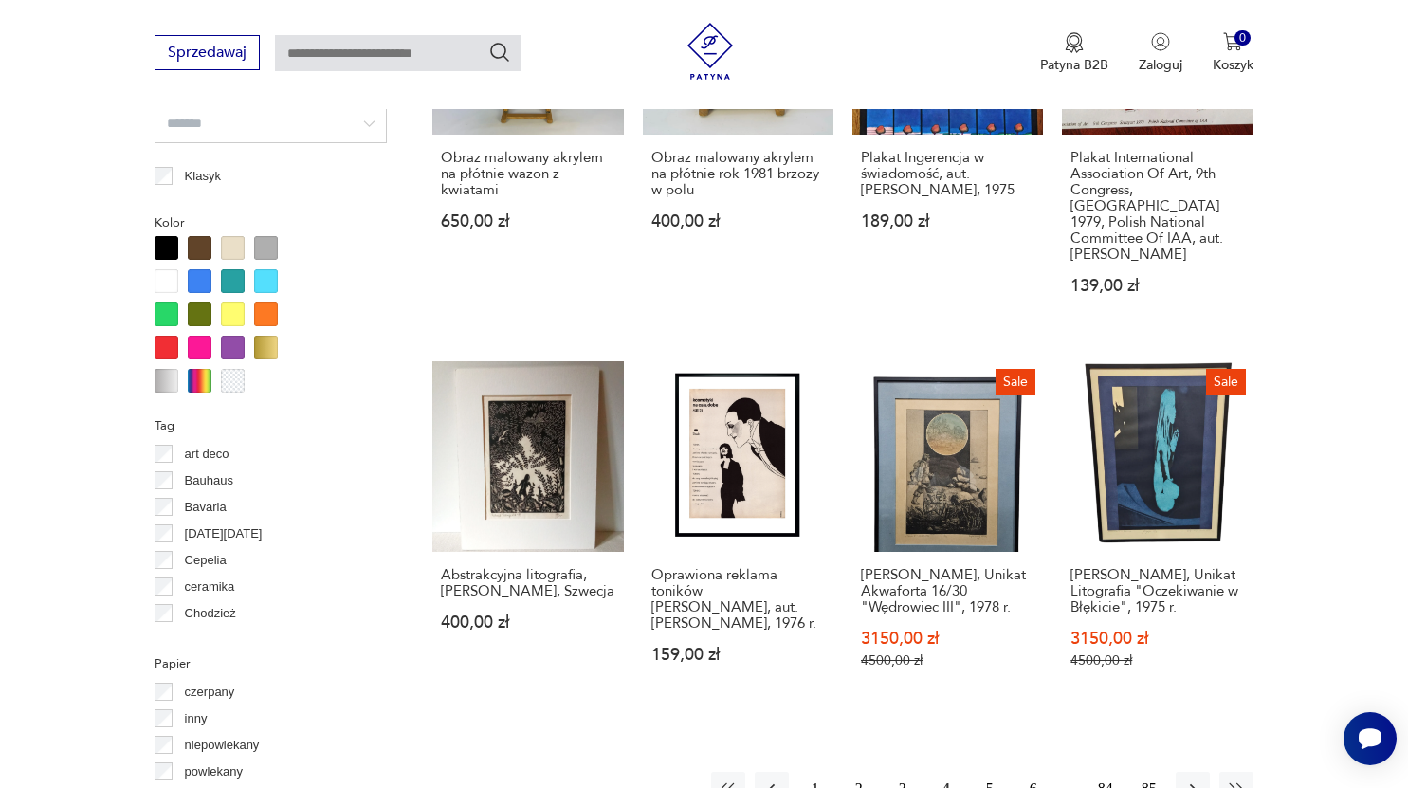
click at [994, 772] on button "5" at bounding box center [990, 789] width 34 height 34
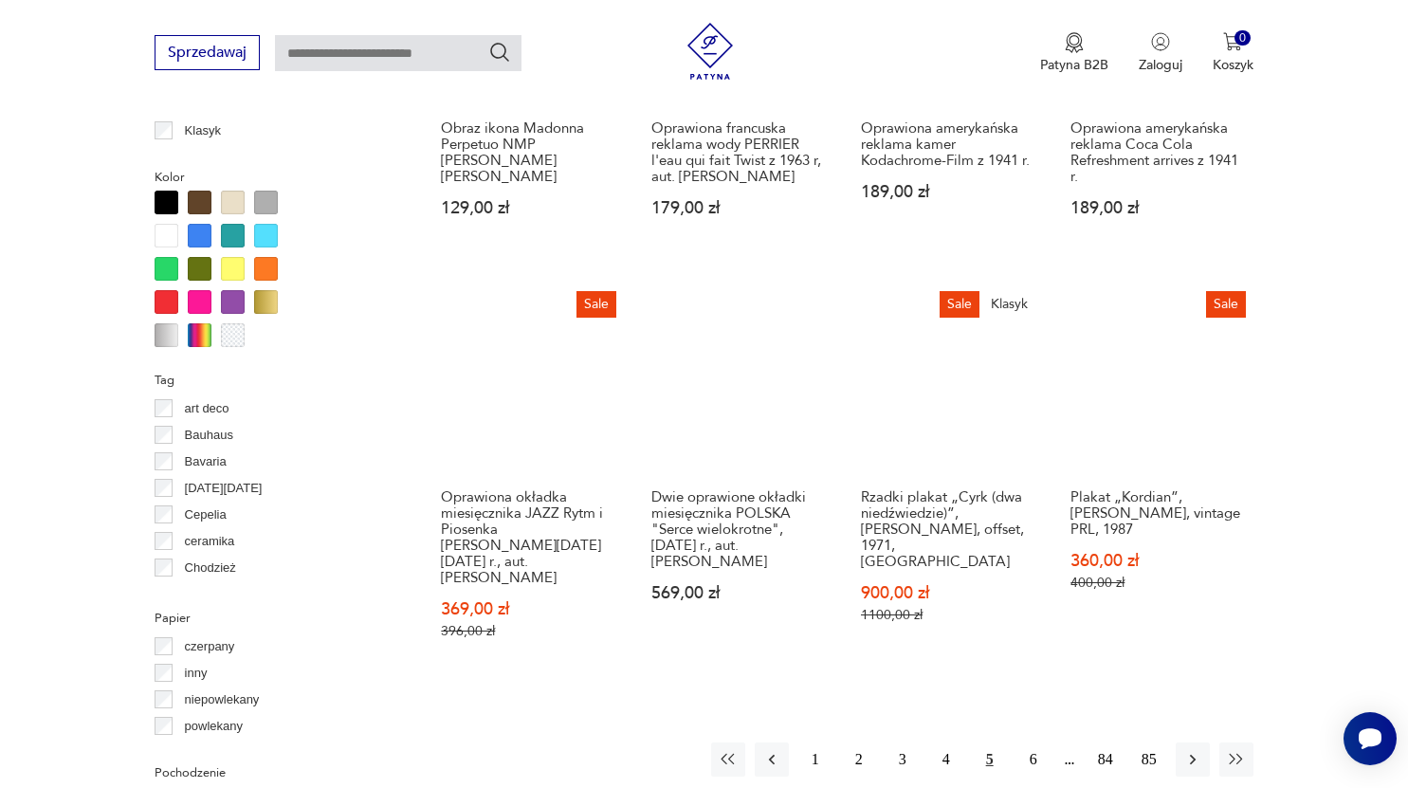
scroll to position [1670, 0]
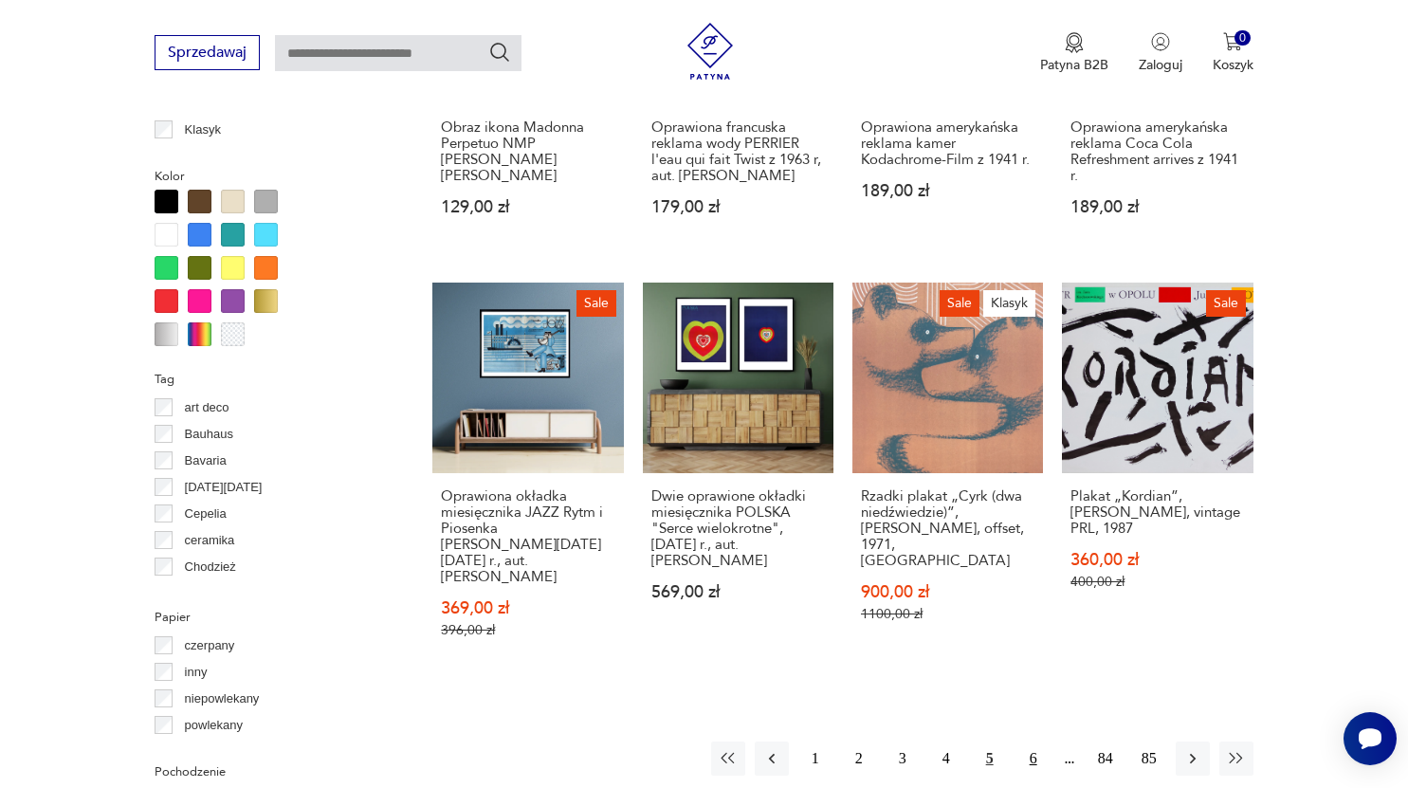
click at [1036, 742] on button "6" at bounding box center [1034, 759] width 34 height 34
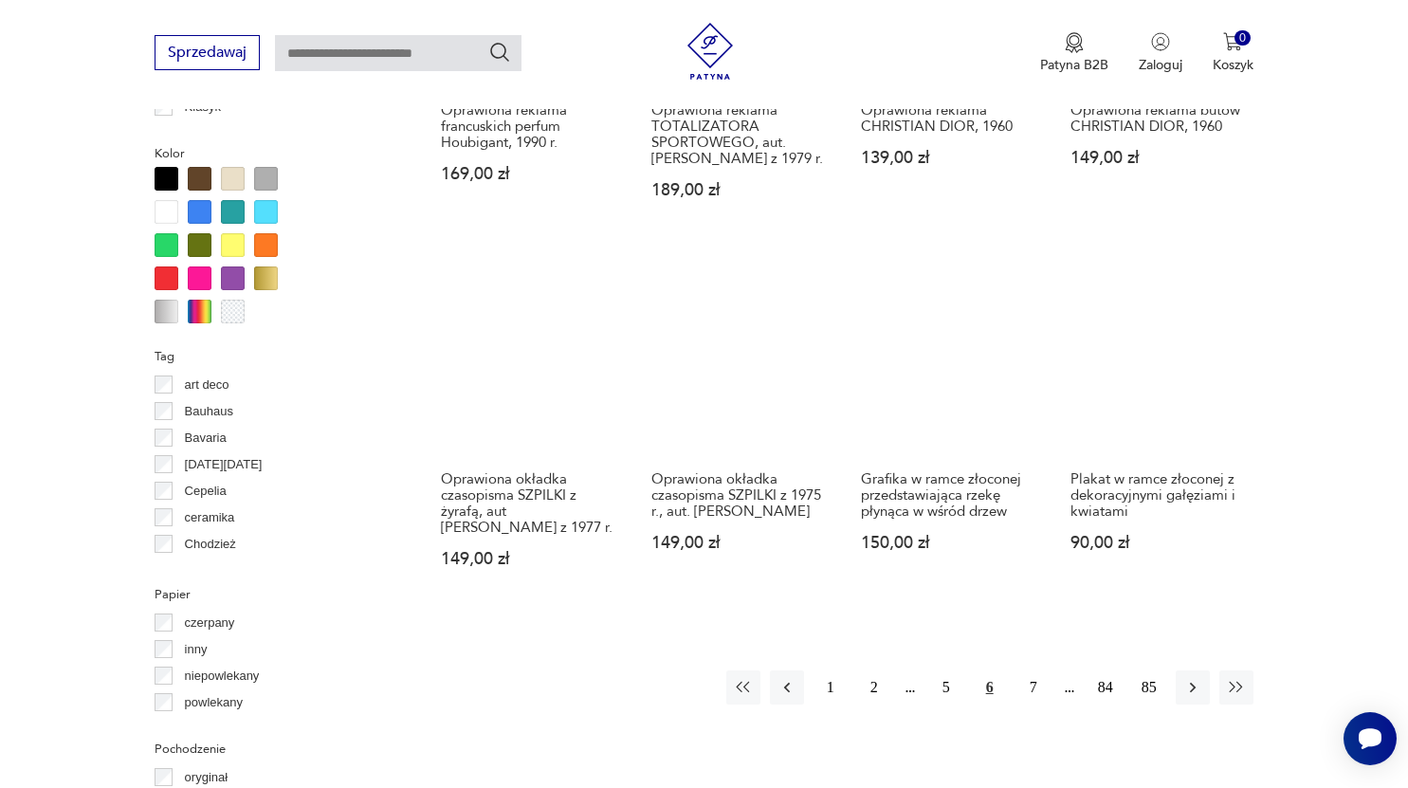
scroll to position [1738, 0]
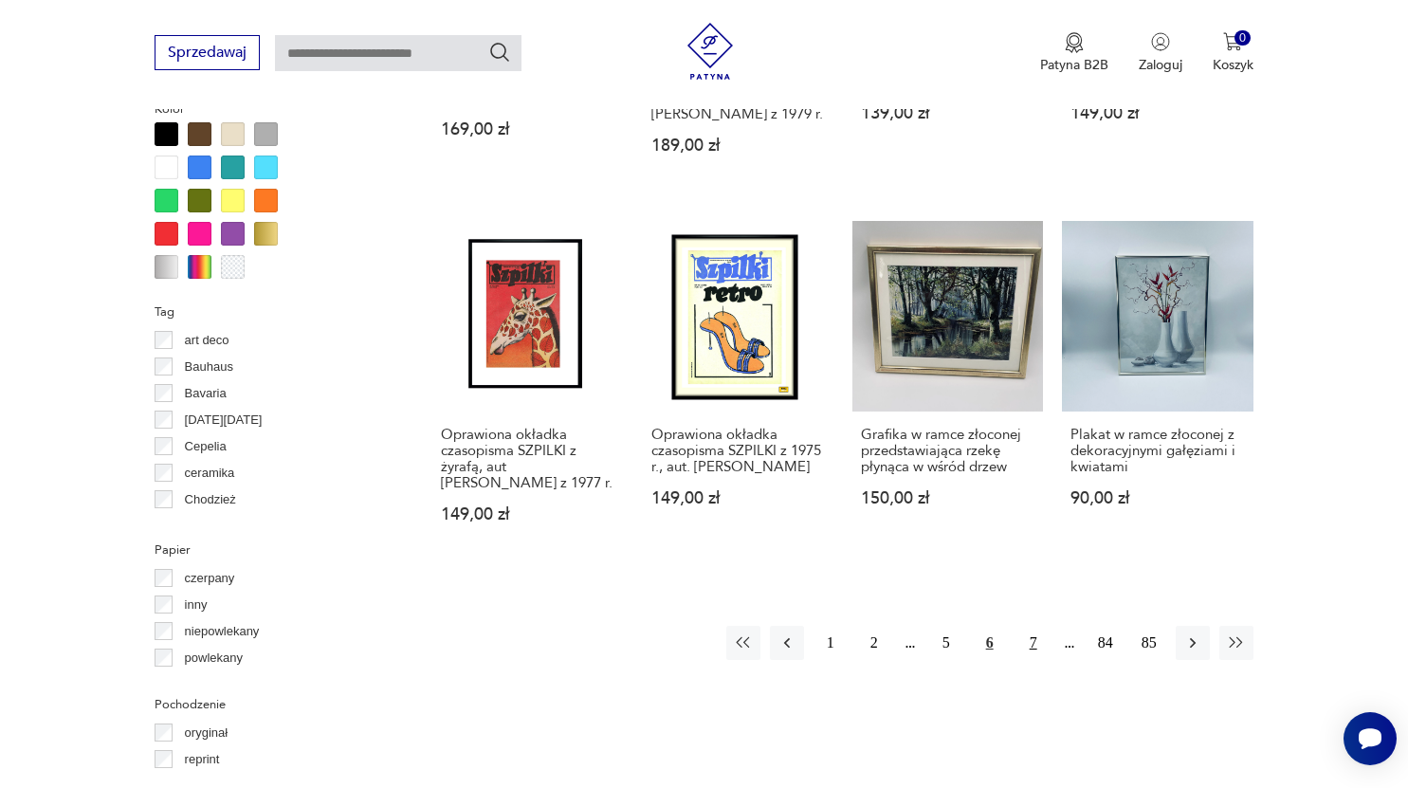
click at [1031, 627] on button "7" at bounding box center [1034, 643] width 34 height 34
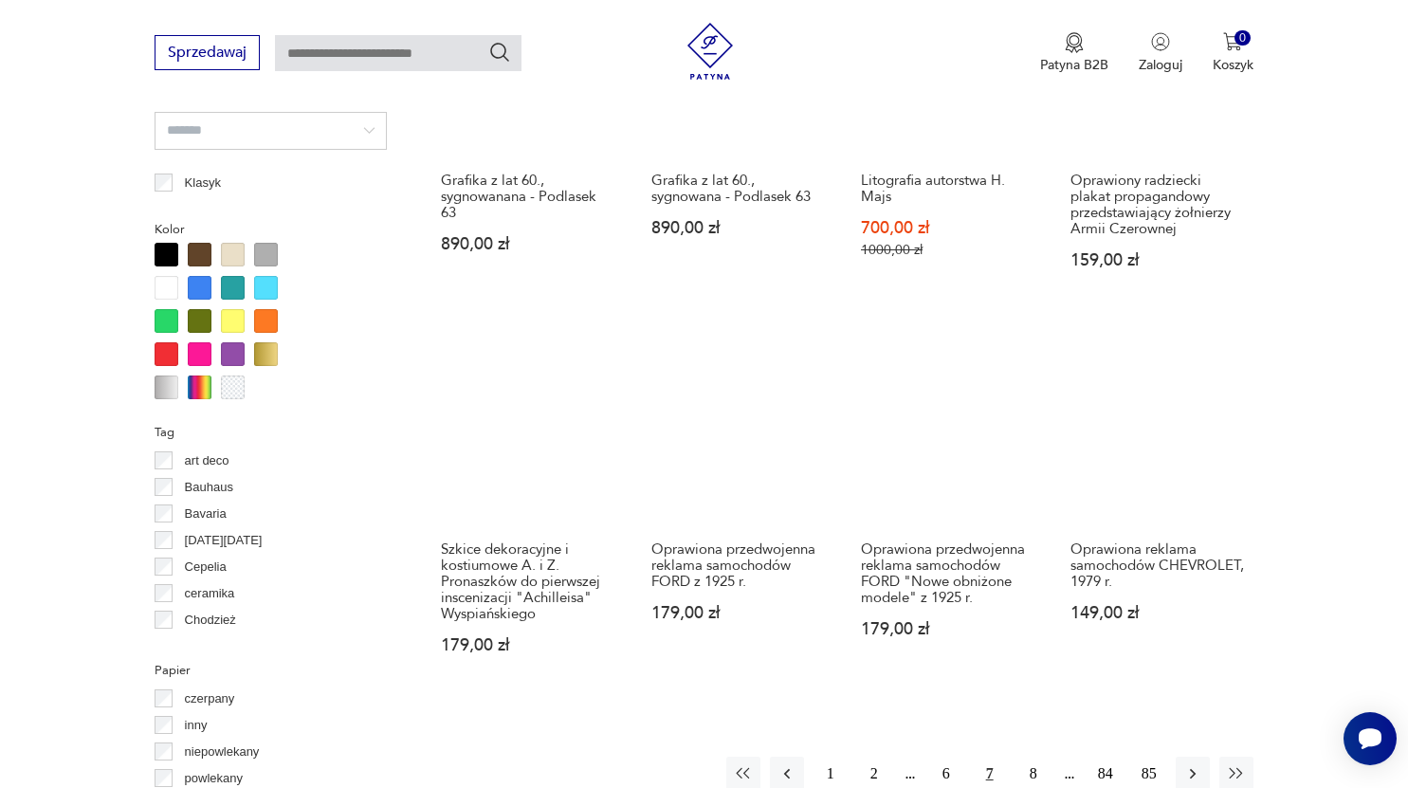
scroll to position [1624, 0]
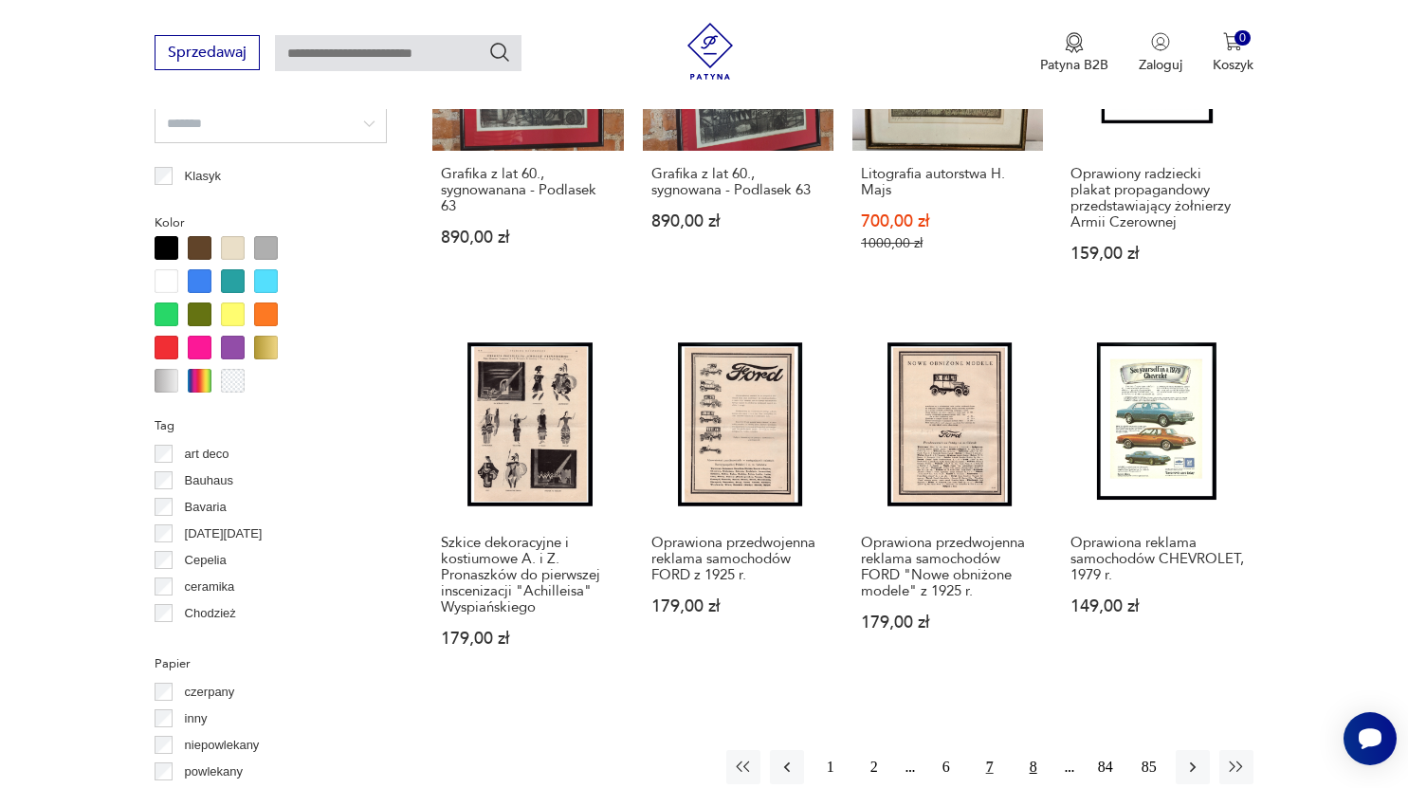
click at [1035, 750] on button "8" at bounding box center [1034, 767] width 34 height 34
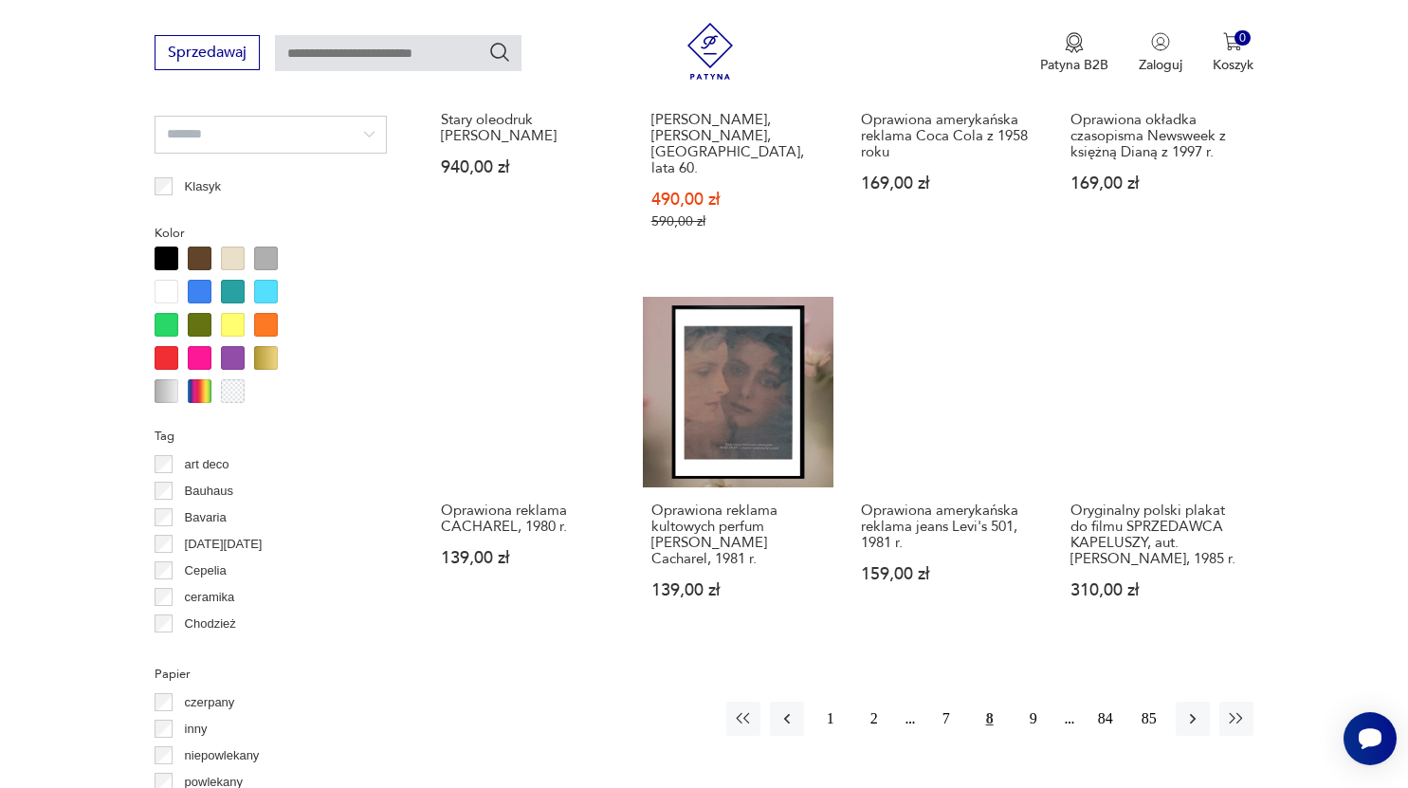
scroll to position [1624, 0]
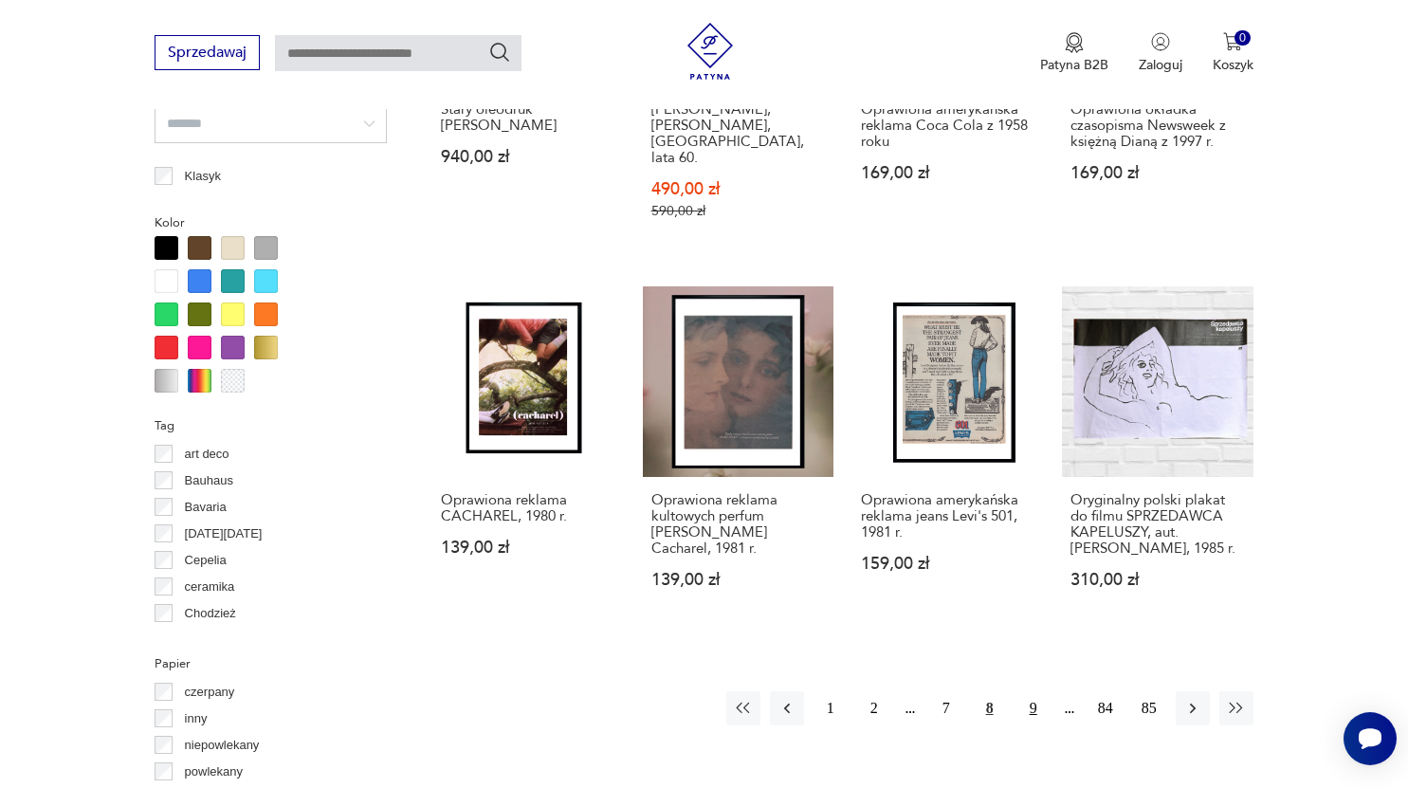
click at [1029, 691] on button "9" at bounding box center [1034, 708] width 34 height 34
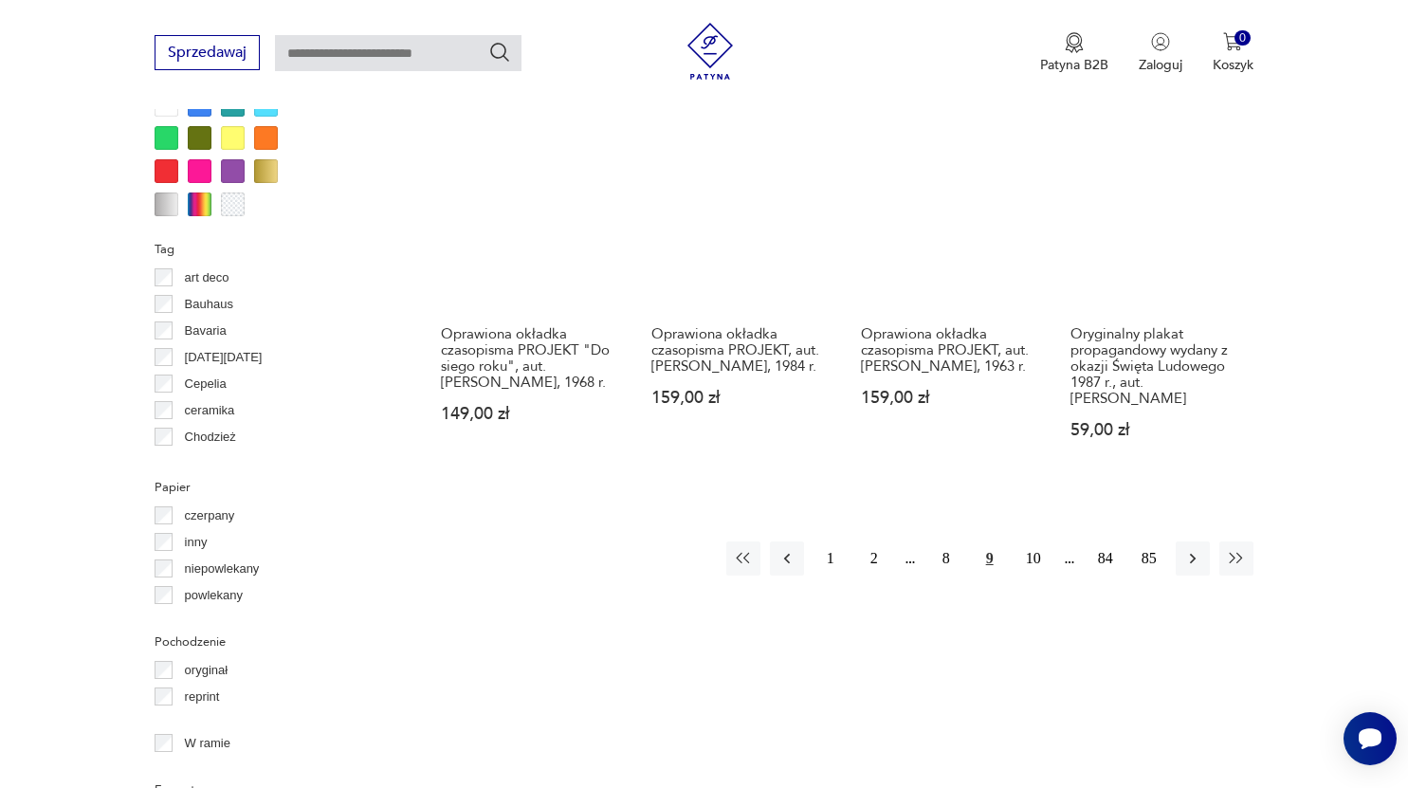
scroll to position [1813, 0]
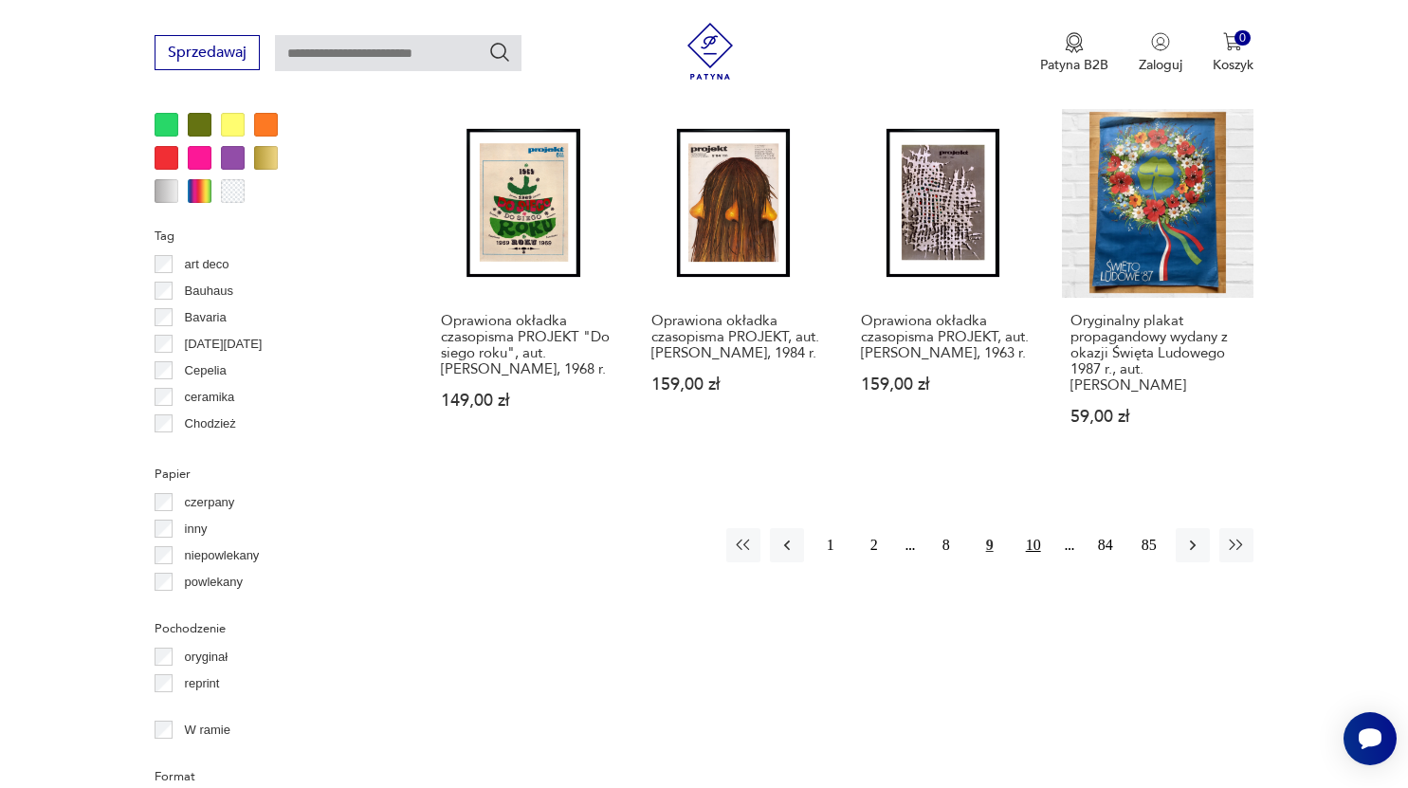
click at [1034, 528] on button "10" at bounding box center [1034, 545] width 34 height 34
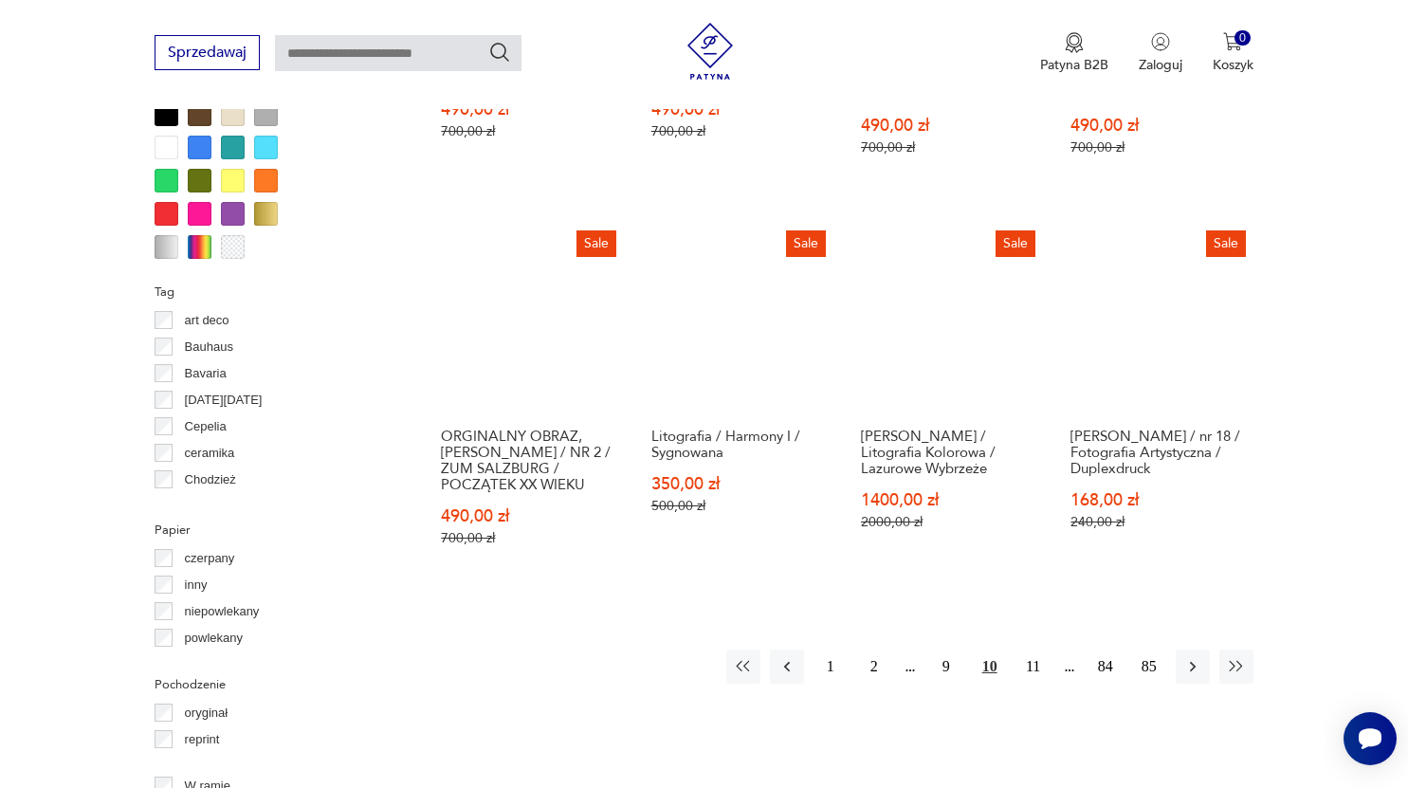
scroll to position [1760, 0]
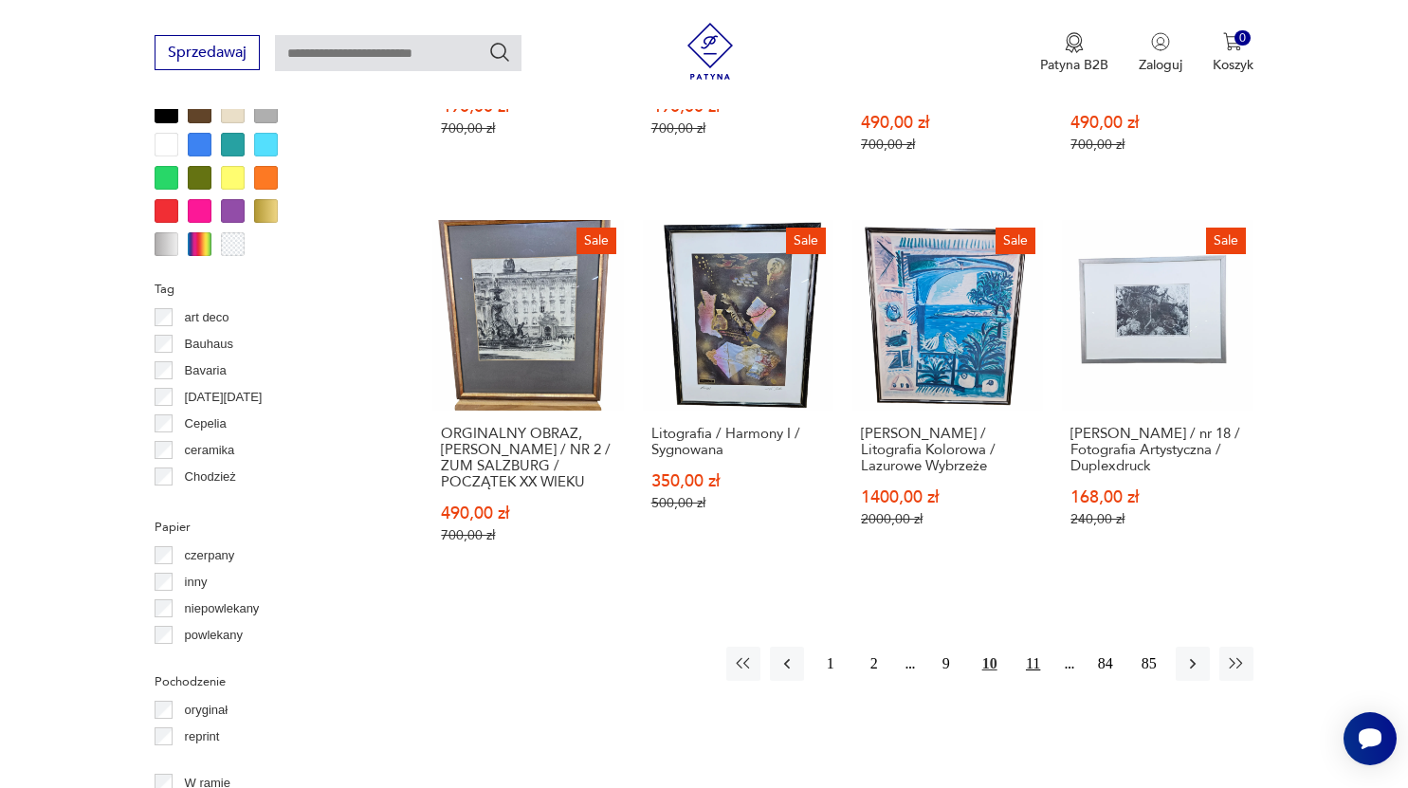
click at [1035, 647] on button "11" at bounding box center [1034, 664] width 34 height 34
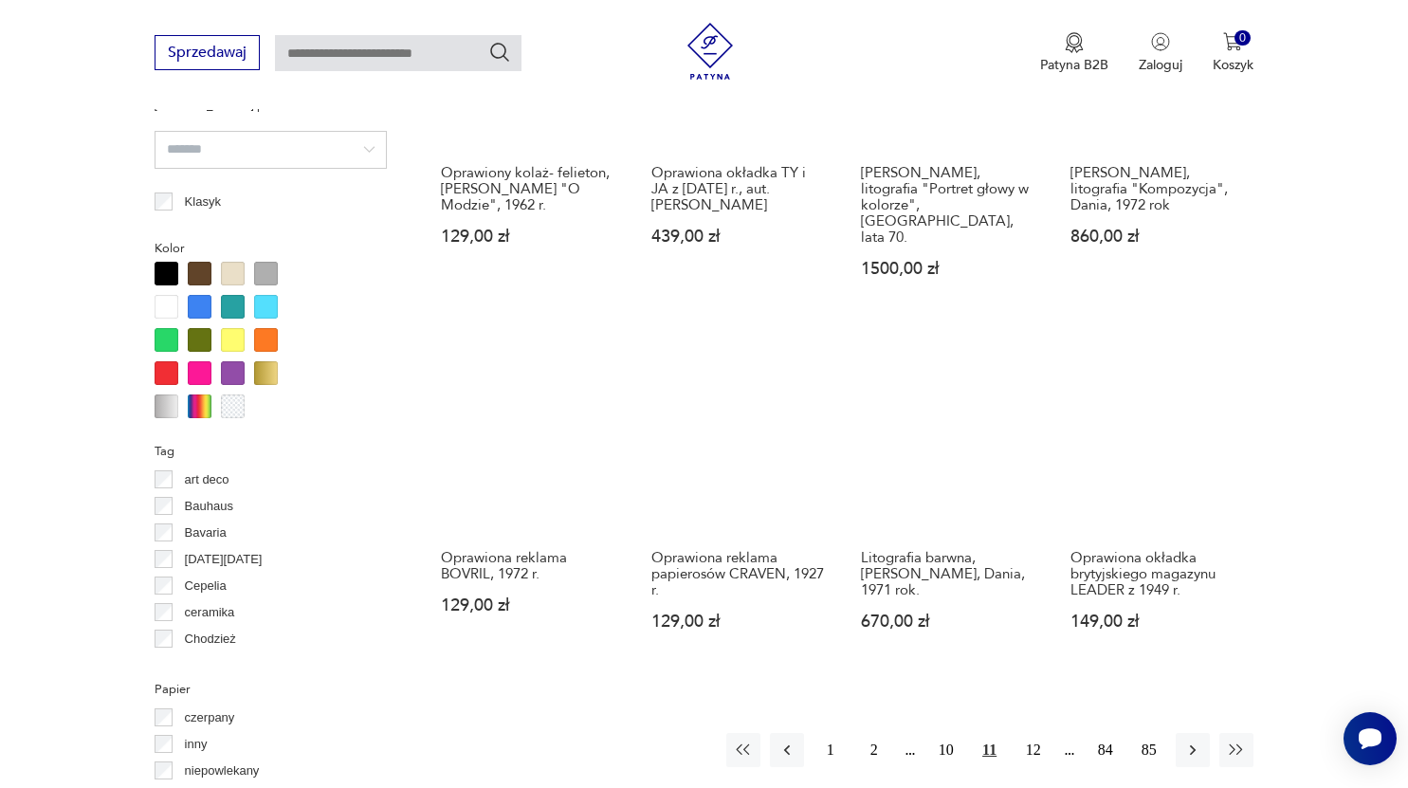
scroll to position [1634, 0]
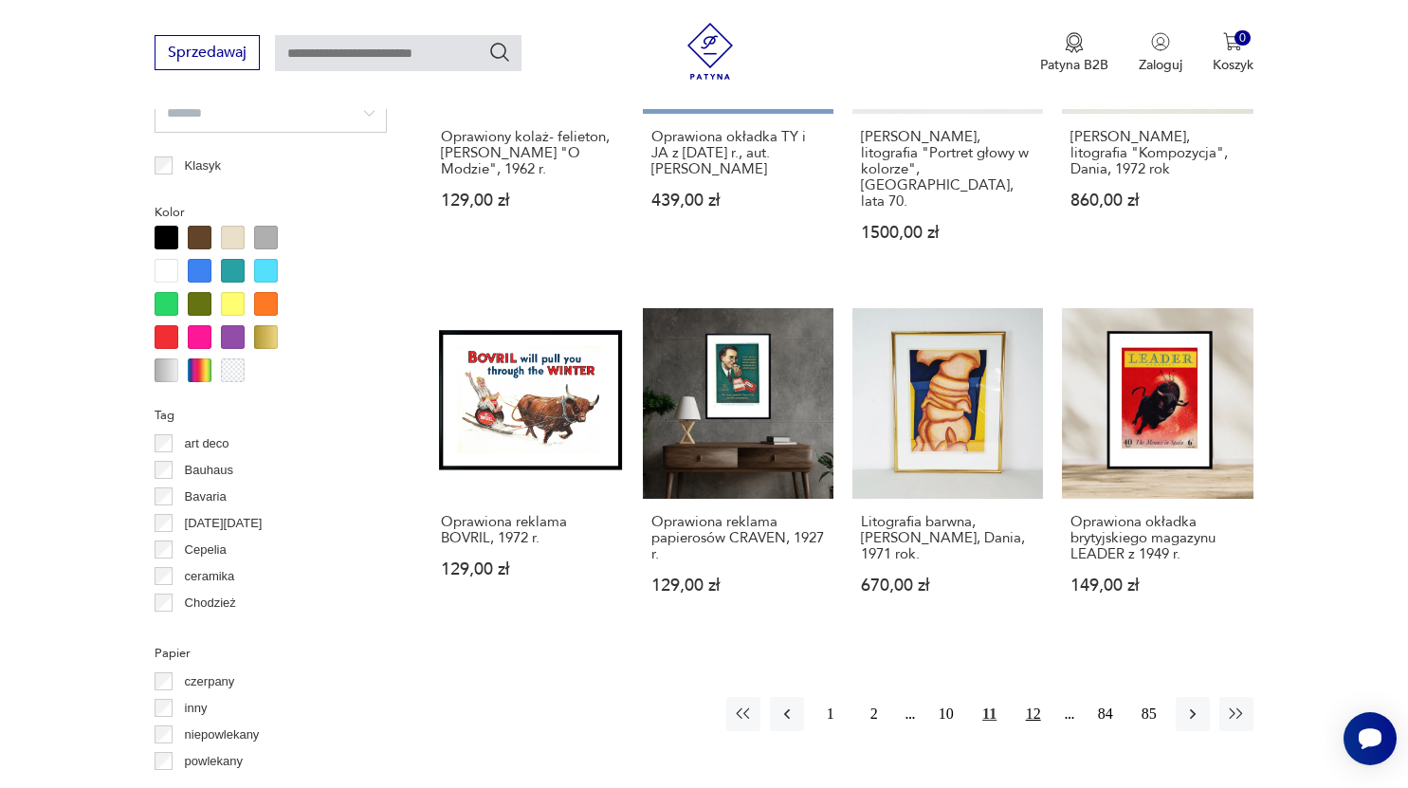
click at [1033, 697] on button "12" at bounding box center [1034, 714] width 34 height 34
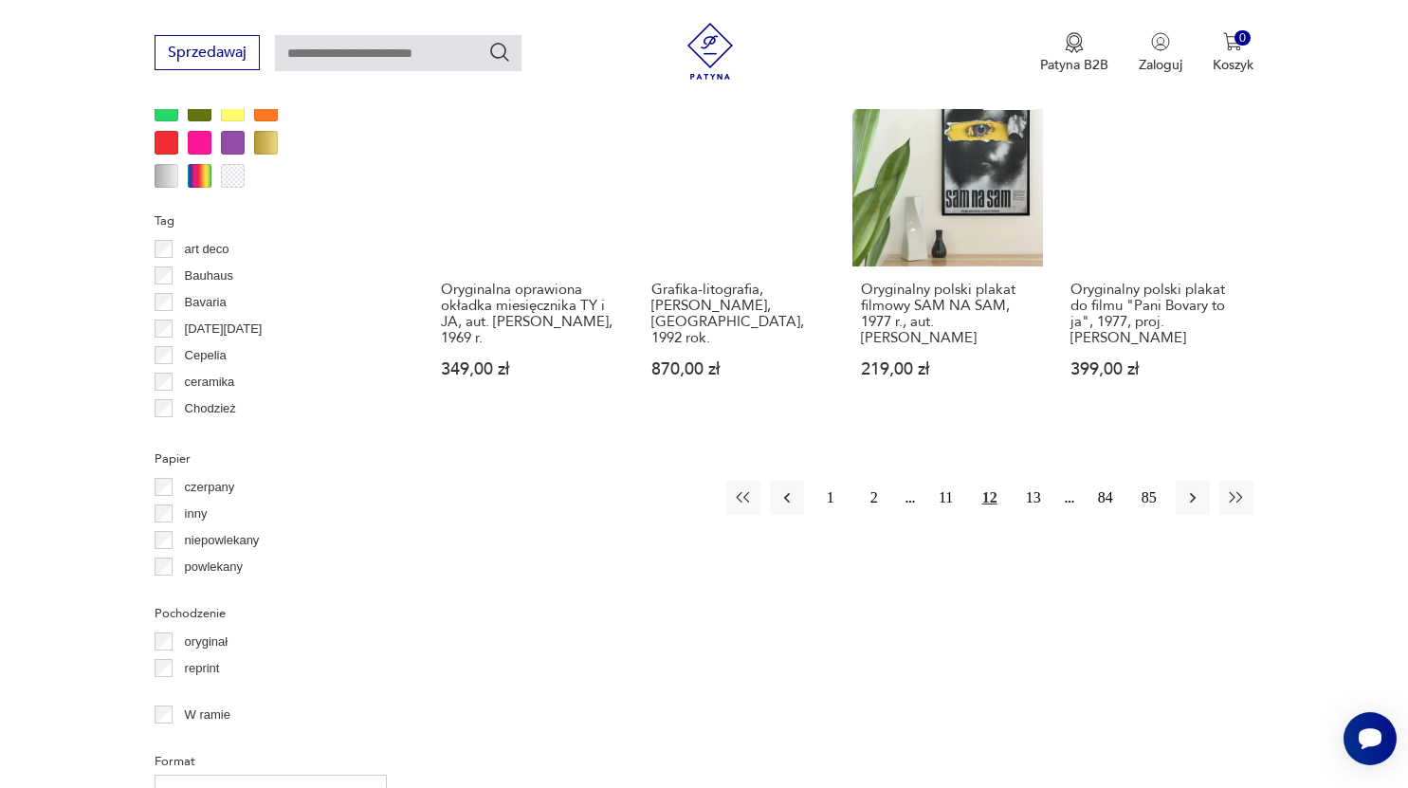
scroll to position [1830, 0]
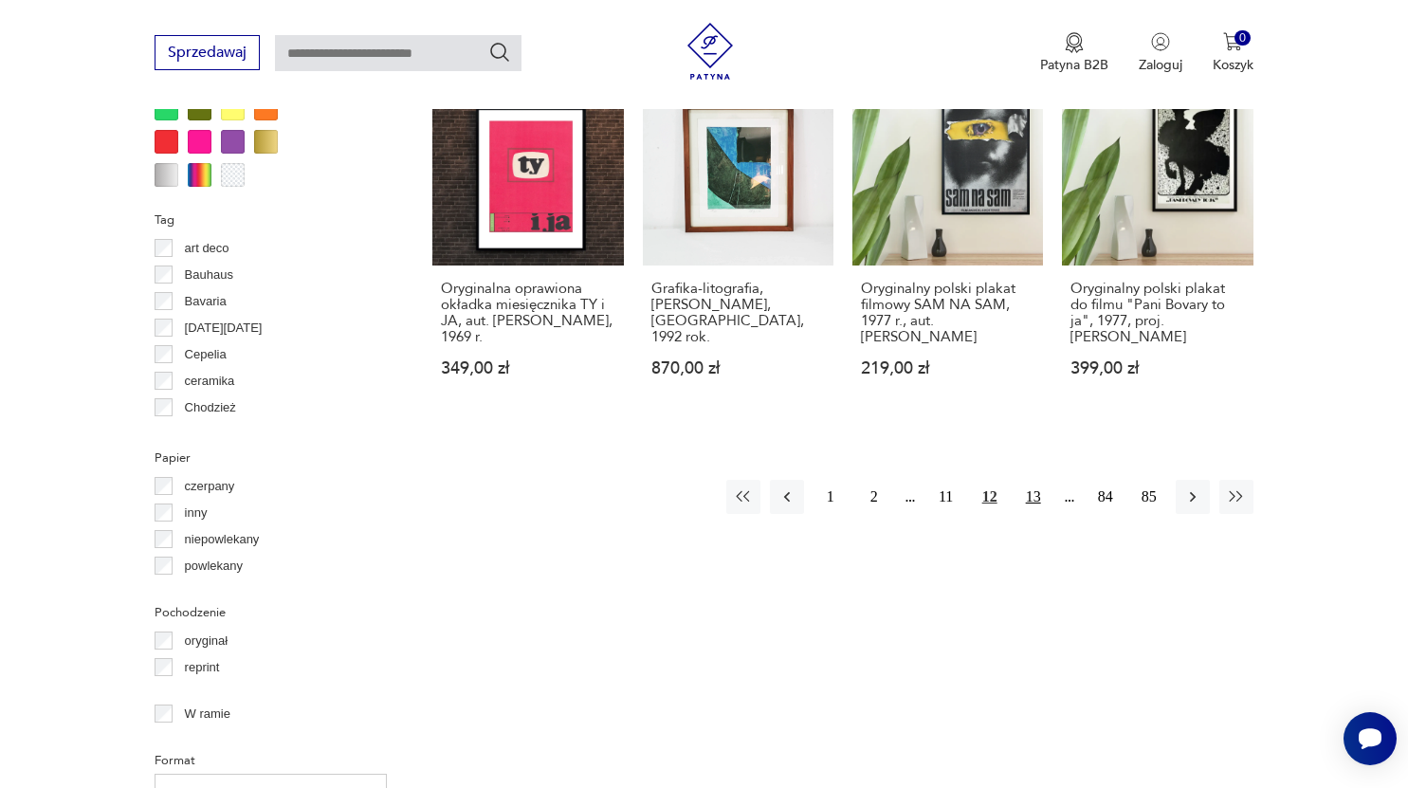
click at [1037, 508] on button "13" at bounding box center [1034, 497] width 34 height 34
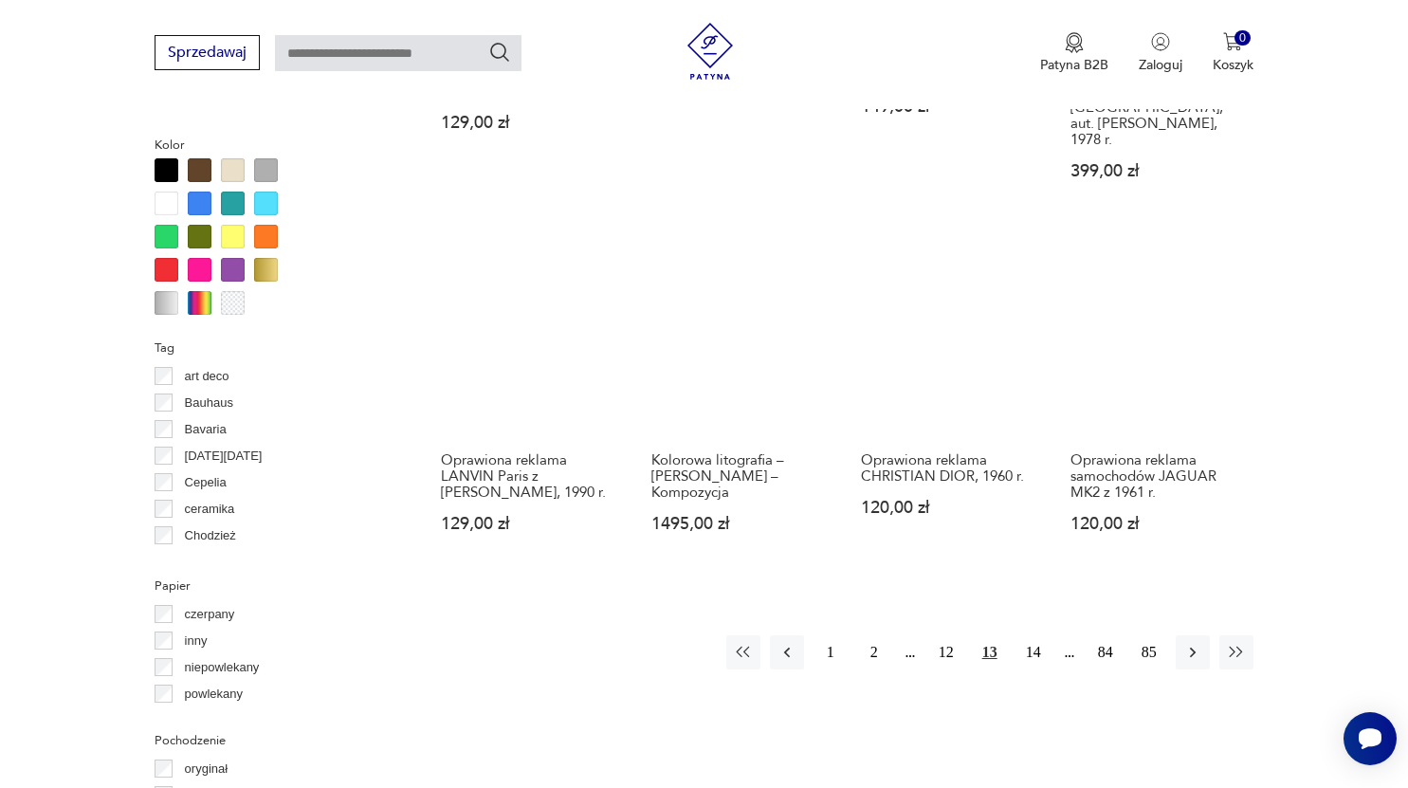
scroll to position [1703, 0]
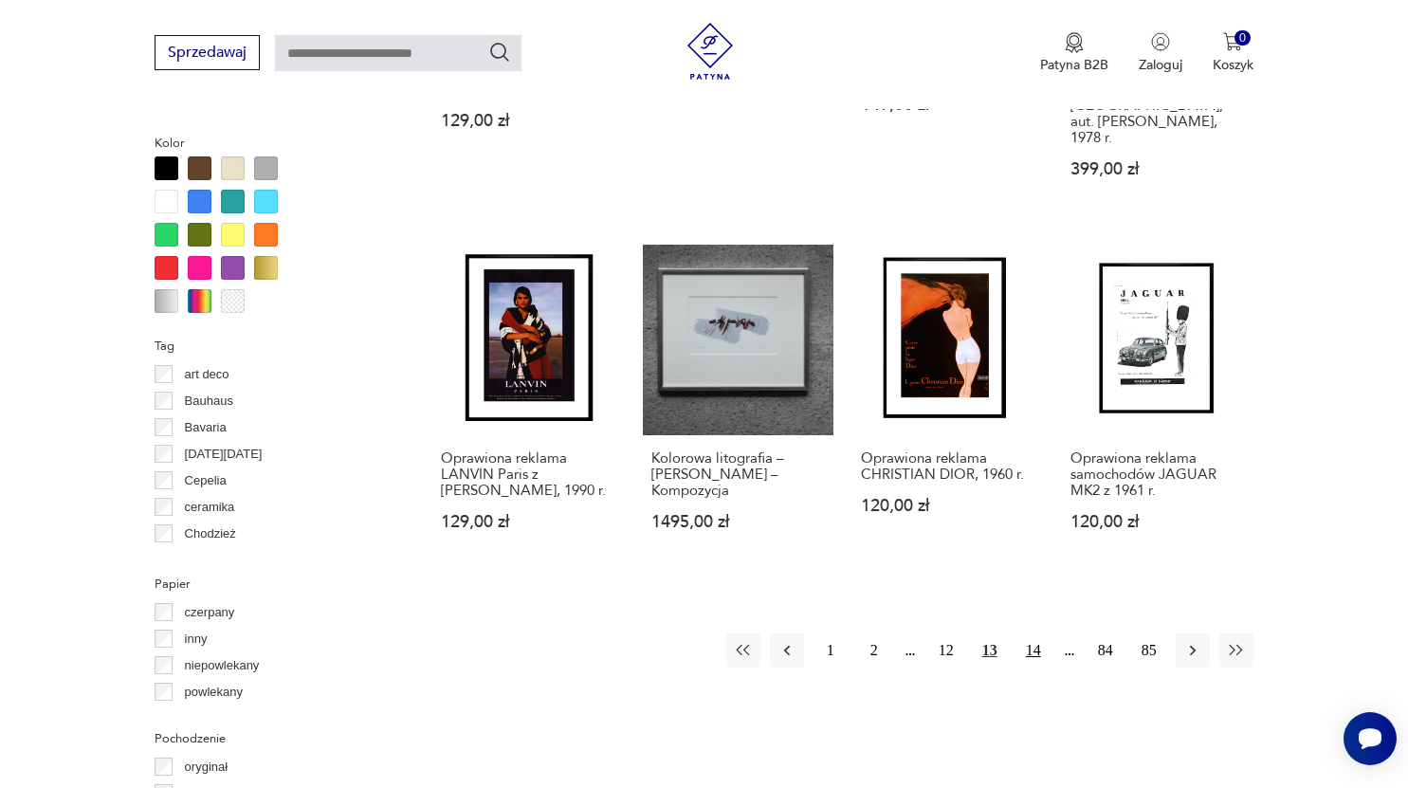
click at [1033, 634] on button "14" at bounding box center [1034, 651] width 34 height 34
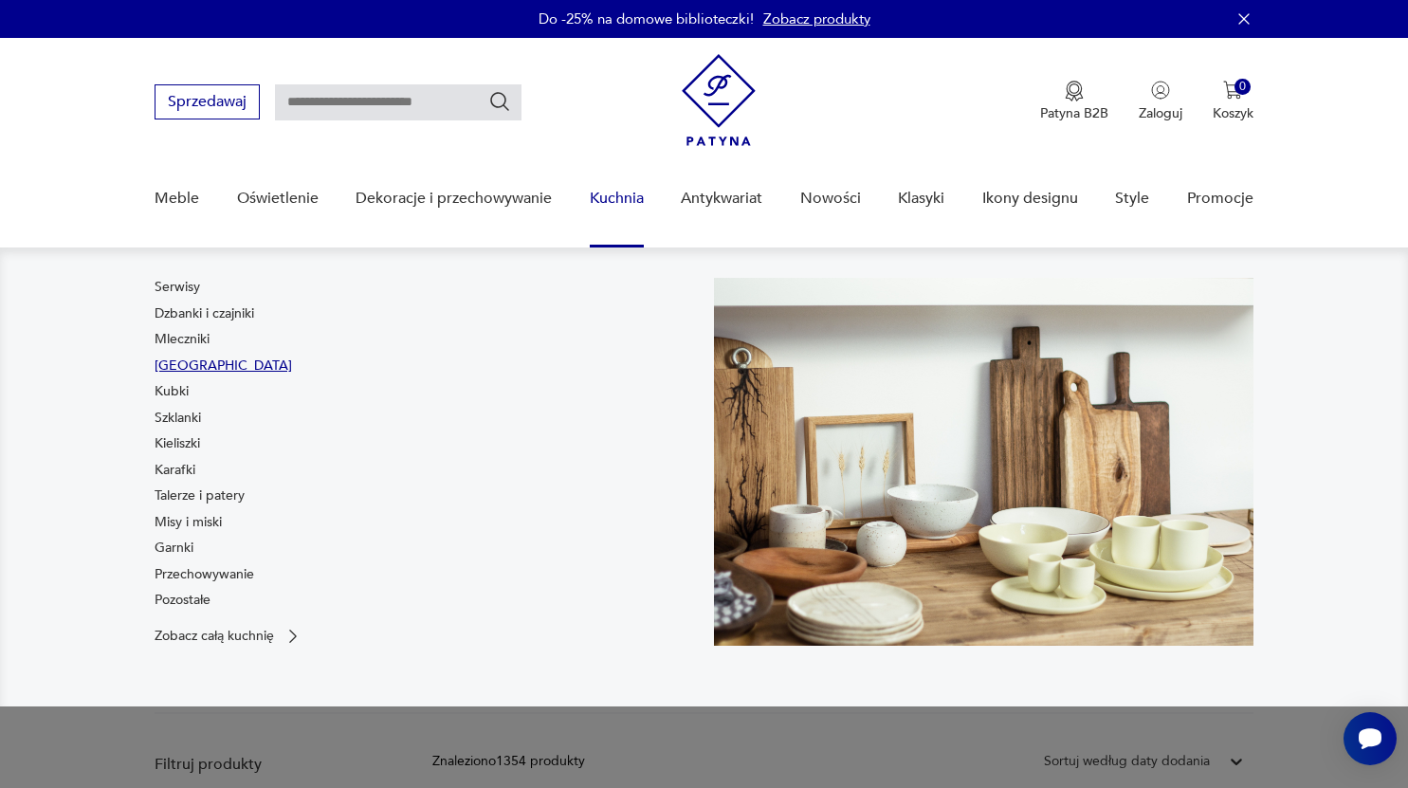
click at [193, 370] on link "[GEOGRAPHIC_DATA]" at bounding box center [224, 366] width 138 height 19
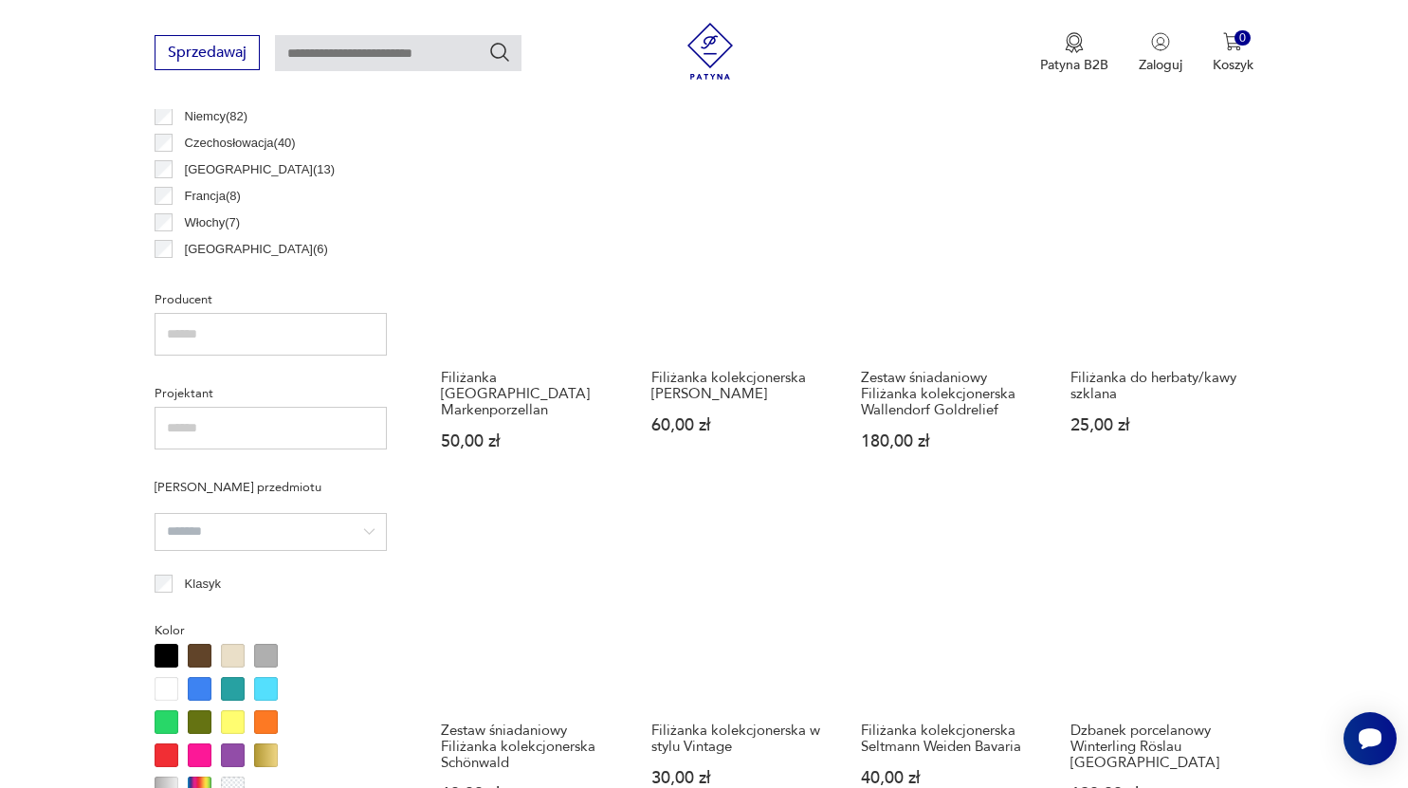
scroll to position [1094, 0]
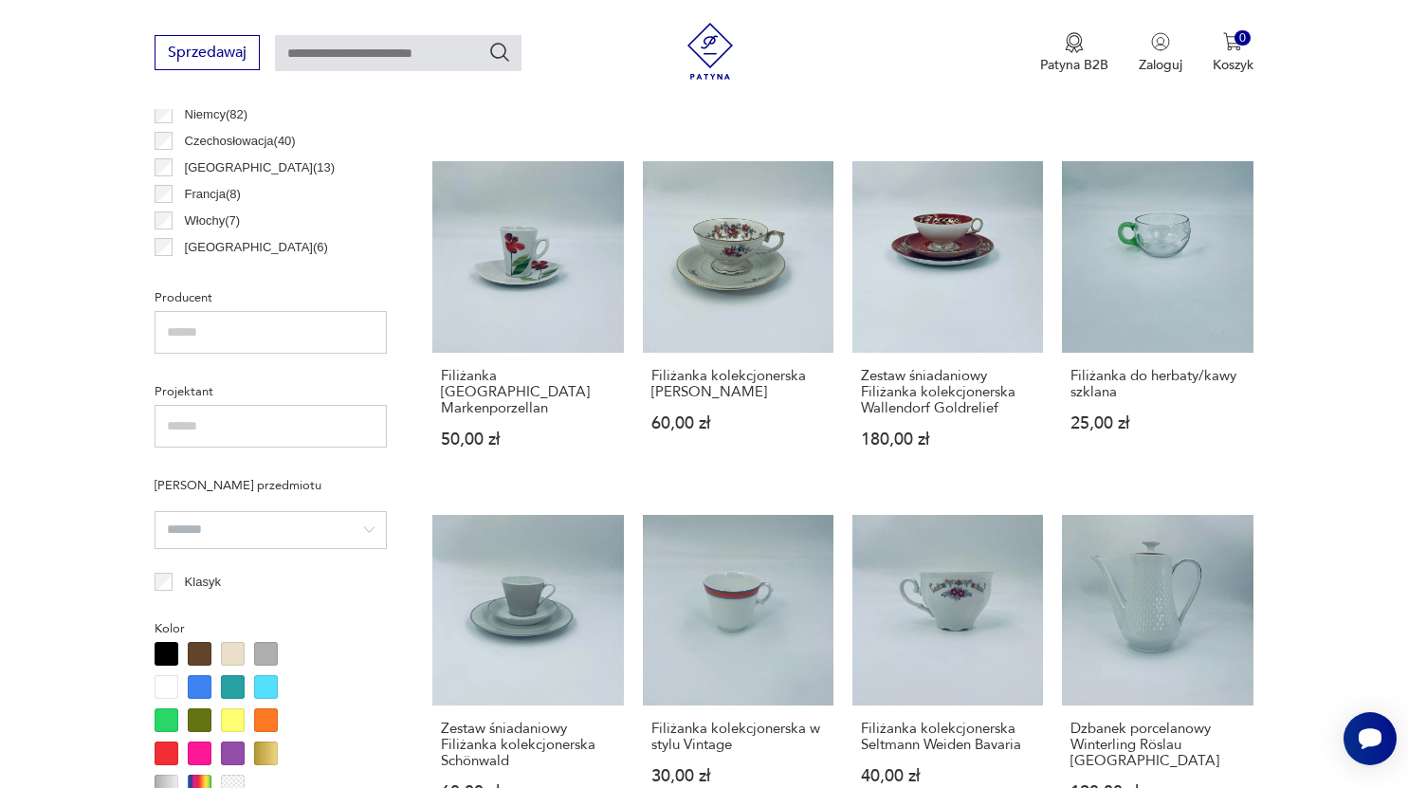
click at [248, 332] on input "text" at bounding box center [271, 332] width 232 height 43
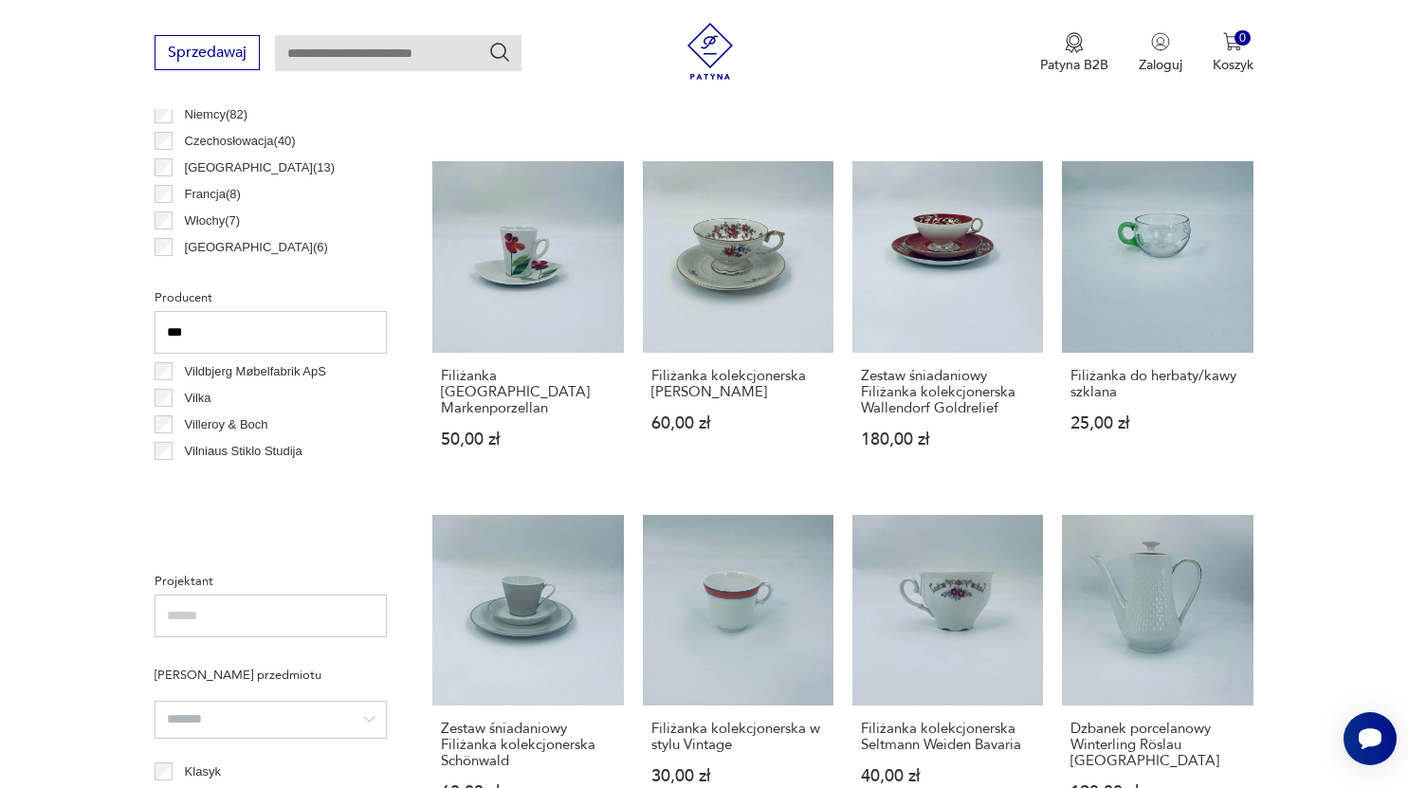
click at [242, 428] on p "Villeroy & Boch" at bounding box center [226, 424] width 83 height 21
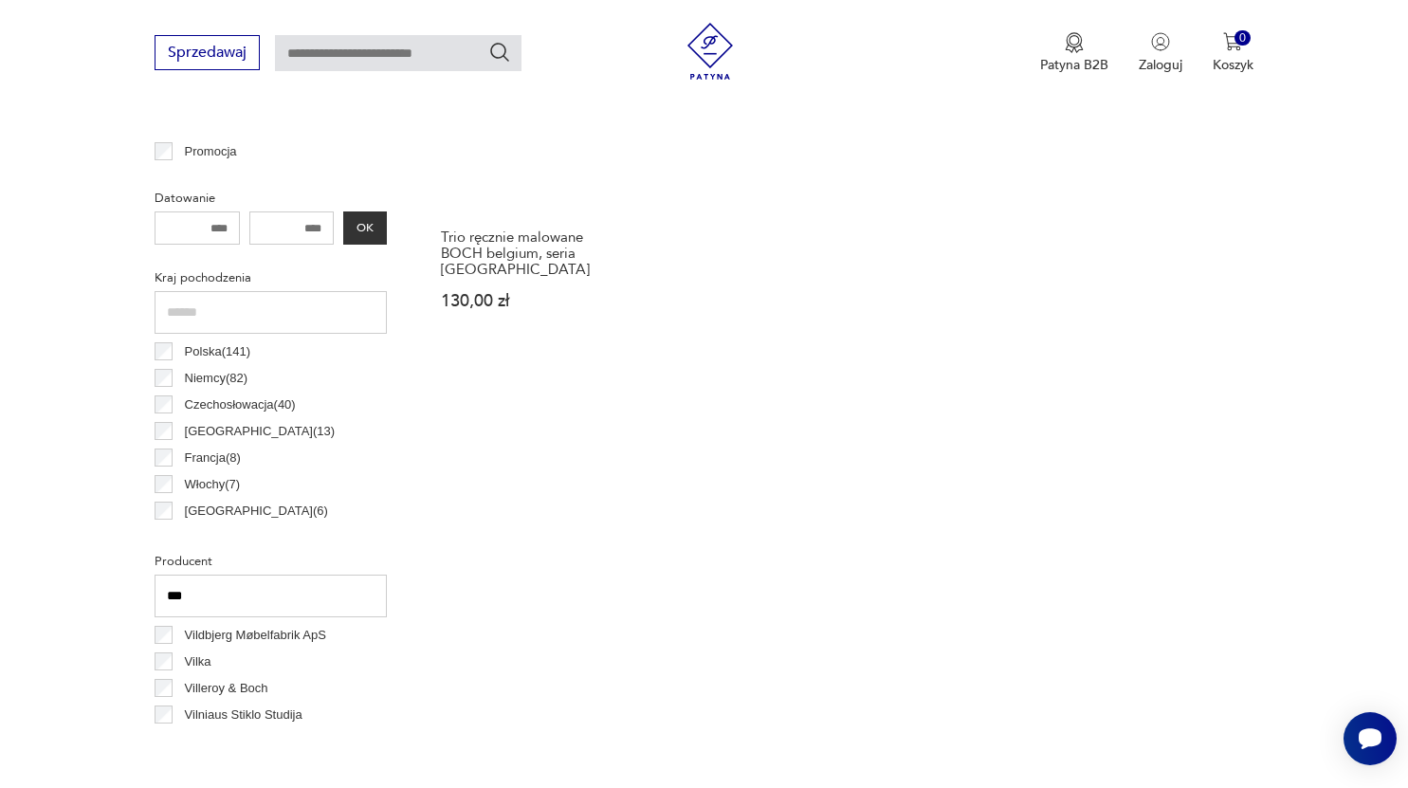
scroll to position [829, 0]
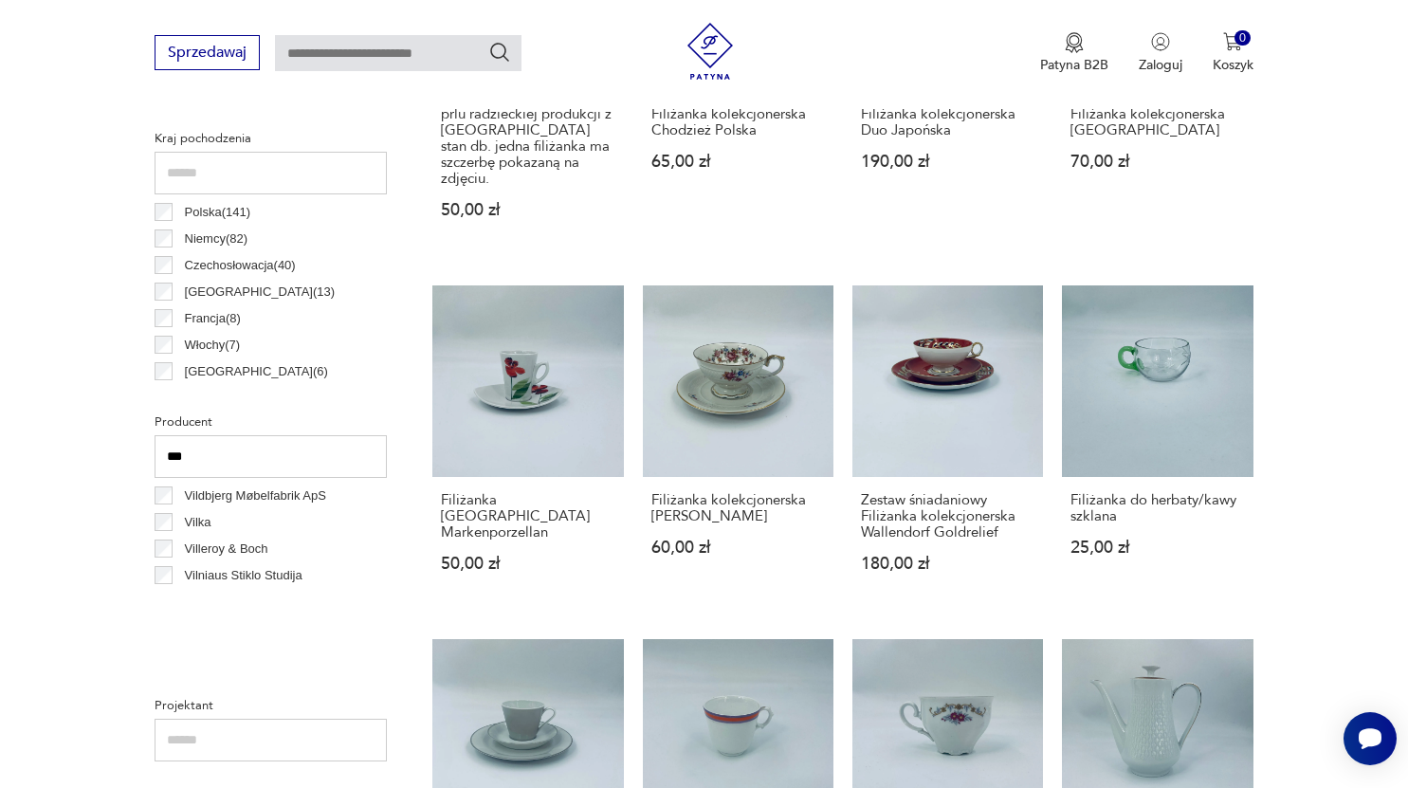
scroll to position [976, 0]
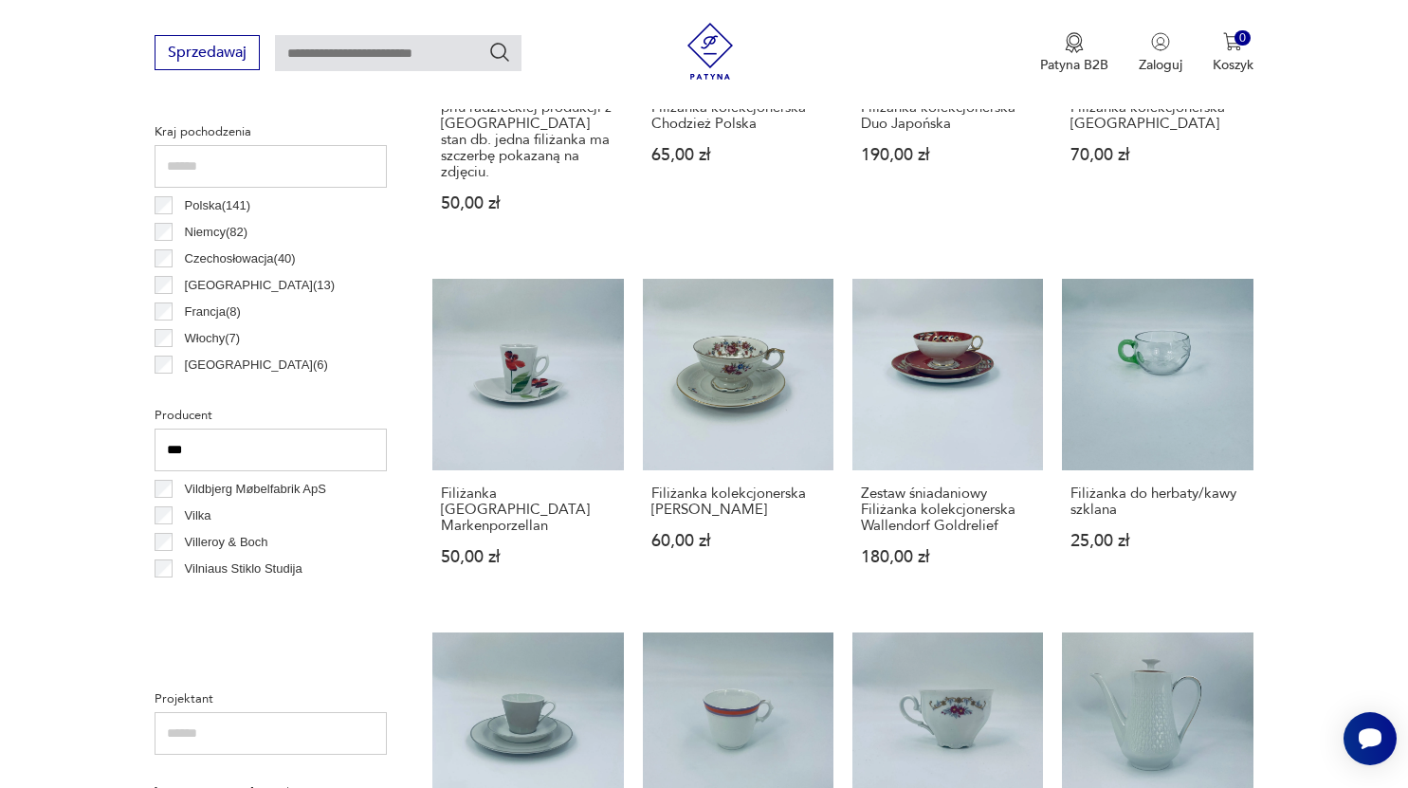
click at [214, 458] on input "***" at bounding box center [271, 450] width 232 height 43
type input "*"
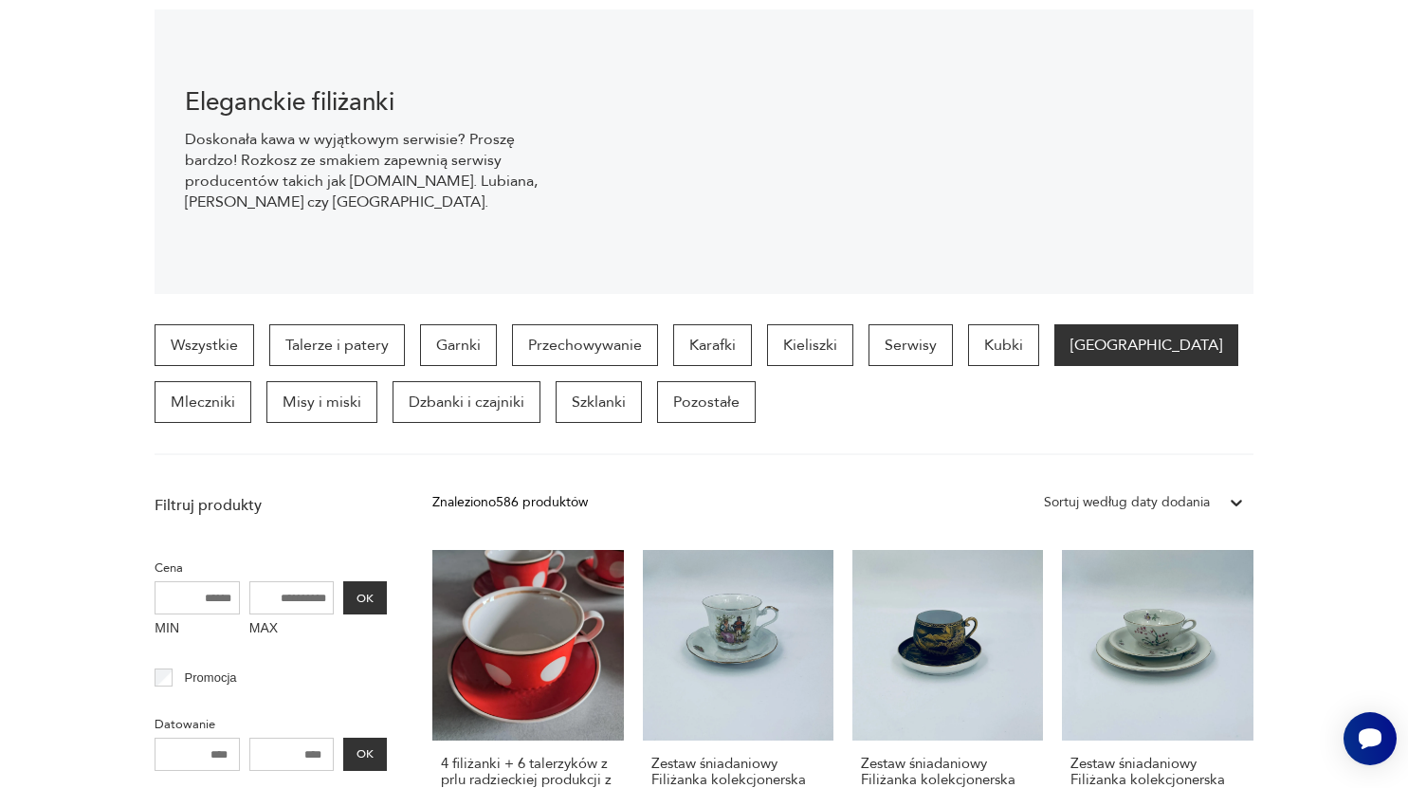
scroll to position [0, 0]
